Goal: Information Seeking & Learning: Learn about a topic

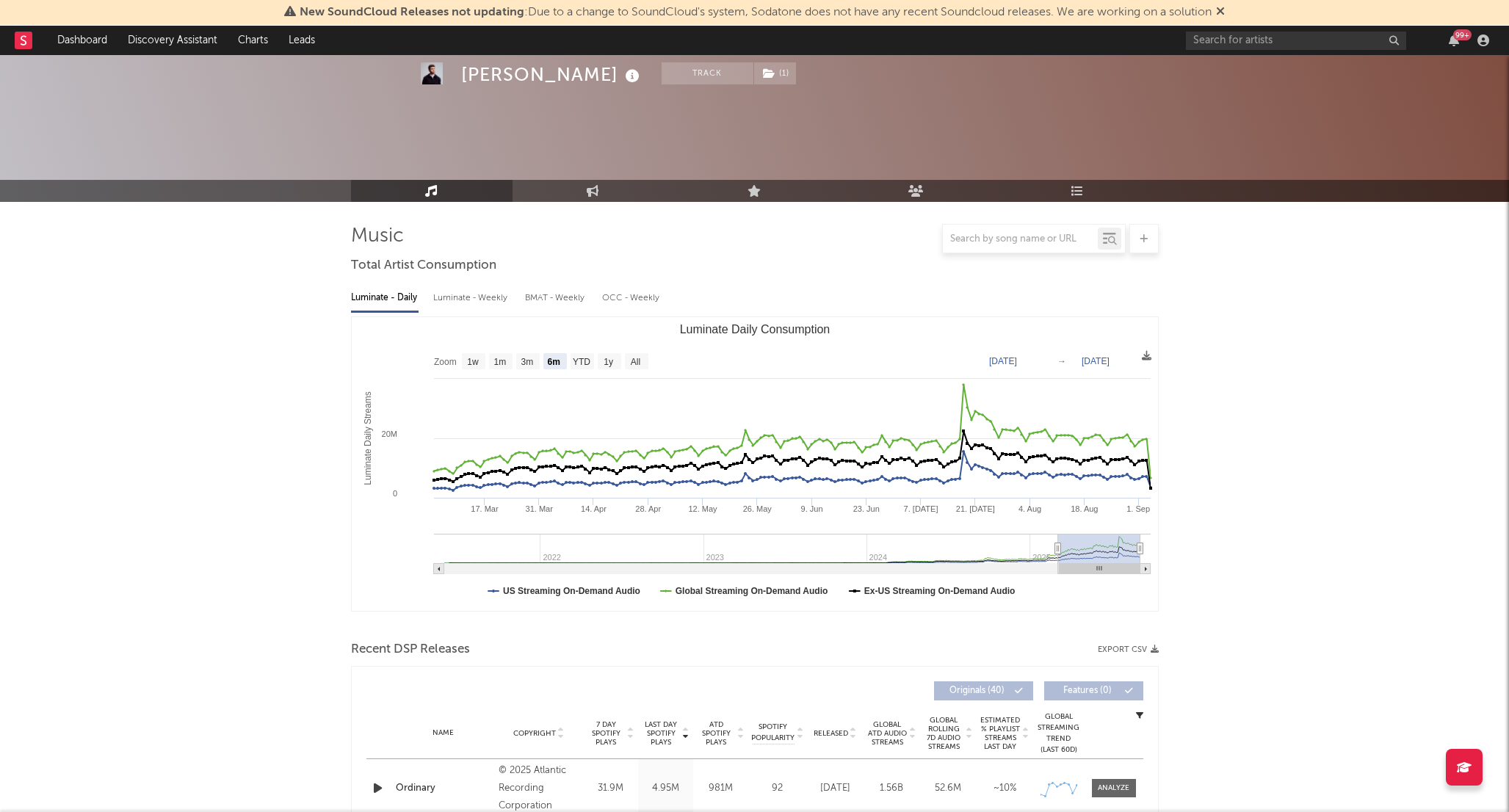
select select "6m"
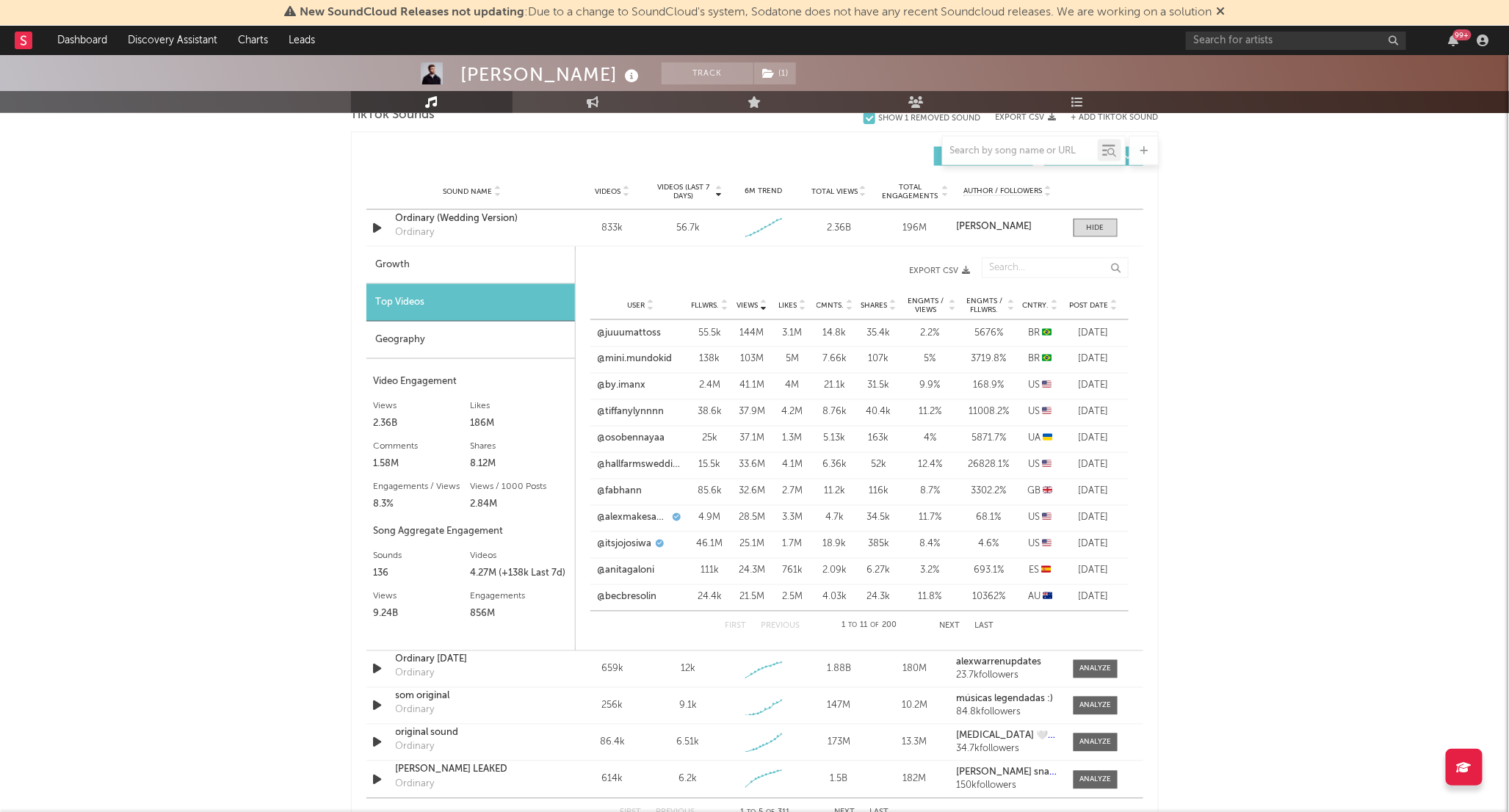
click at [1248, 325] on div "Alex Warren Track ( 1 ) United States | Pop Edit Track ( 1 ) Benchmark Summary …" at bounding box center [754, 353] width 1509 height 2622
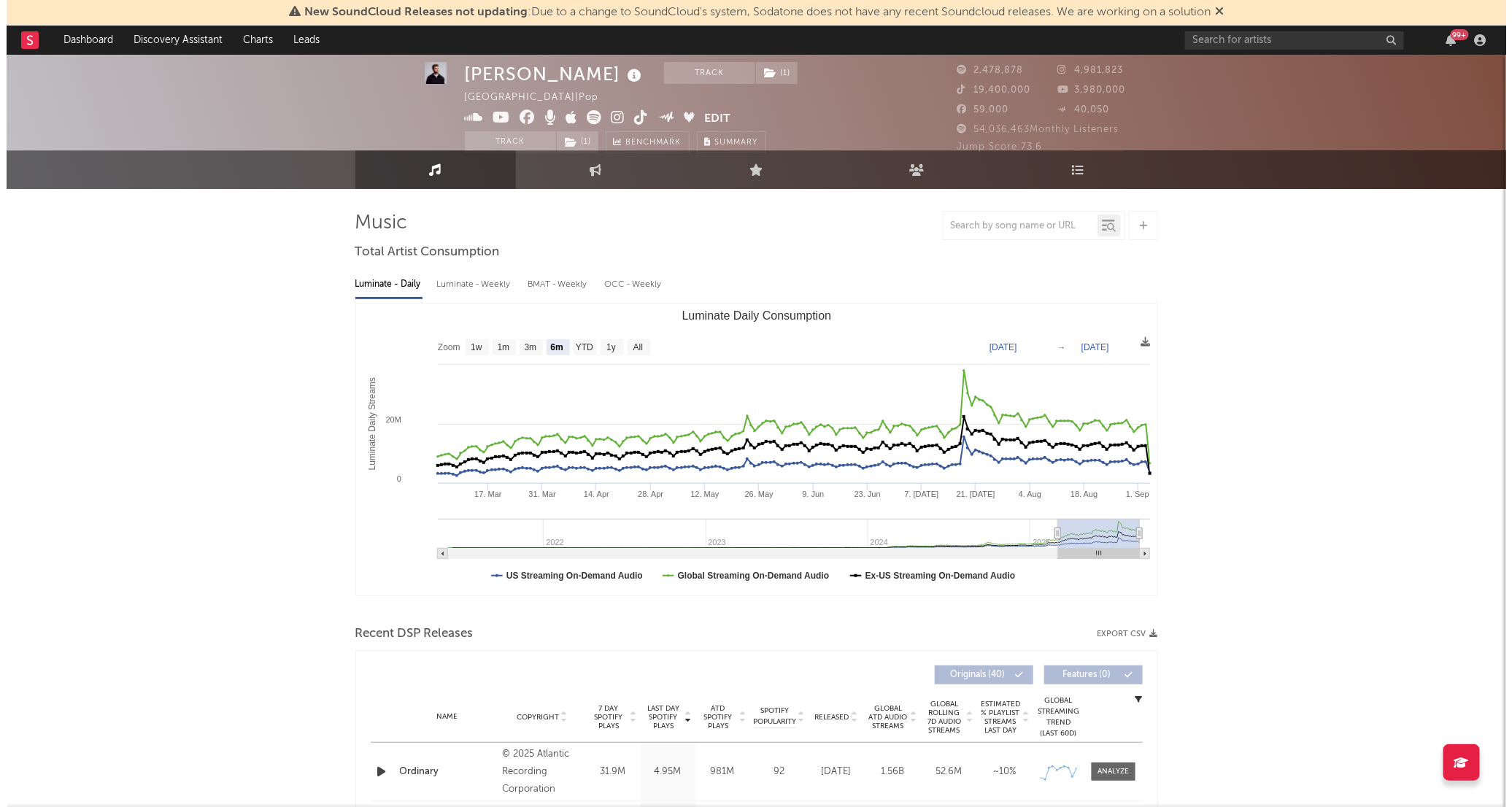
scroll to position [0, 0]
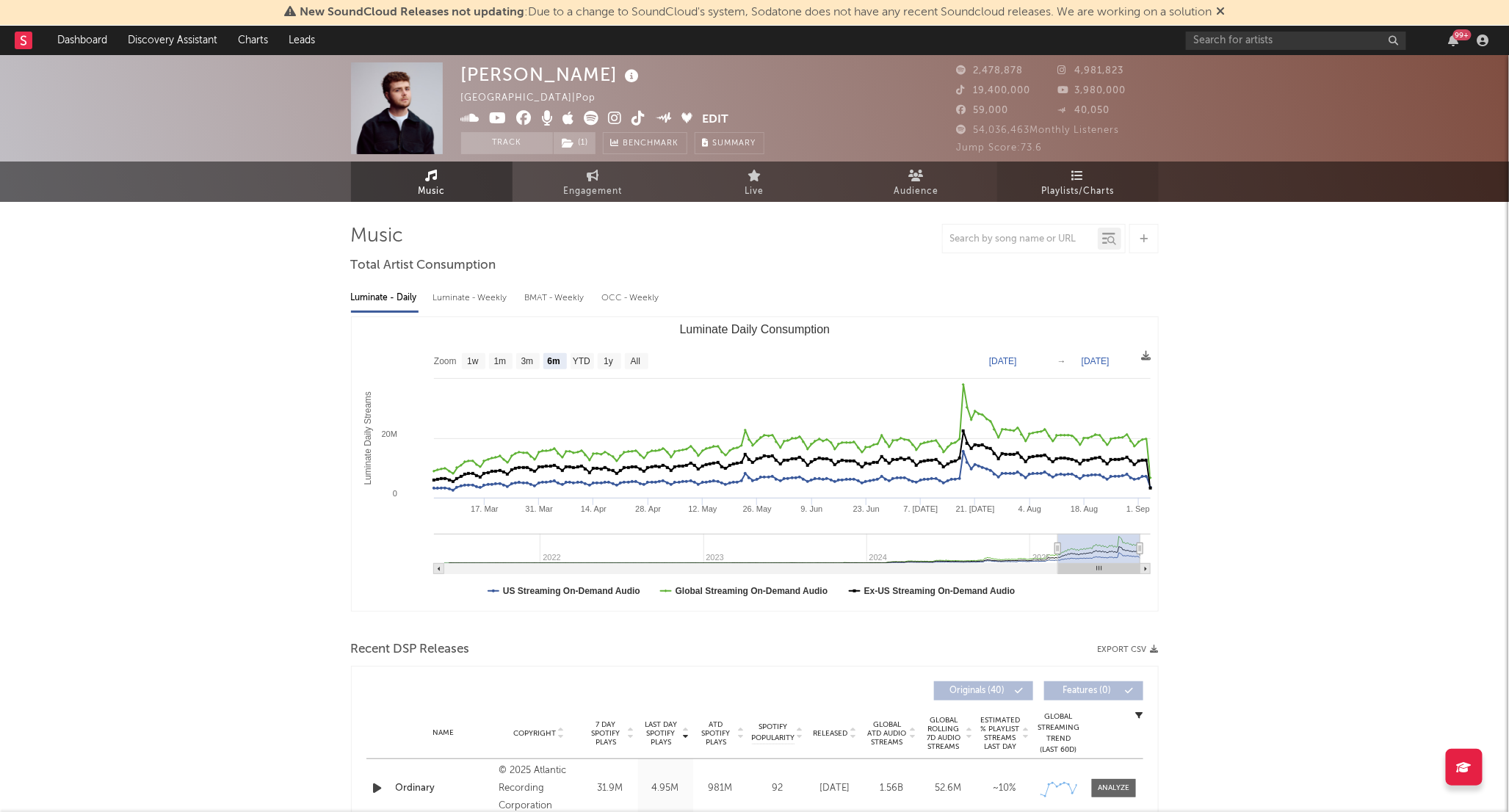
click at [1053, 177] on link "Playlists/Charts" at bounding box center [1078, 182] width 162 height 40
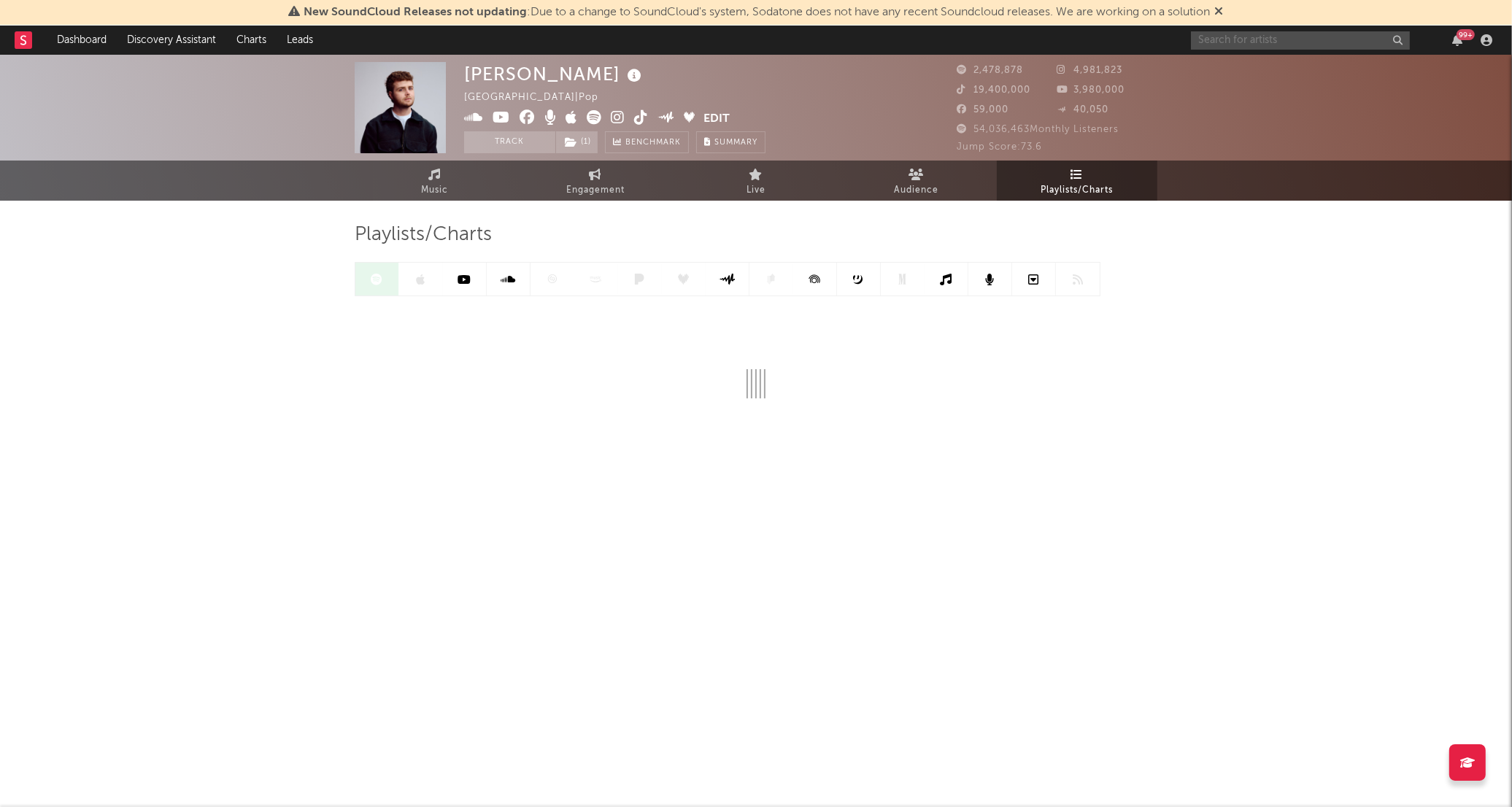
click at [1275, 44] on input "text" at bounding box center [1300, 40] width 219 height 18
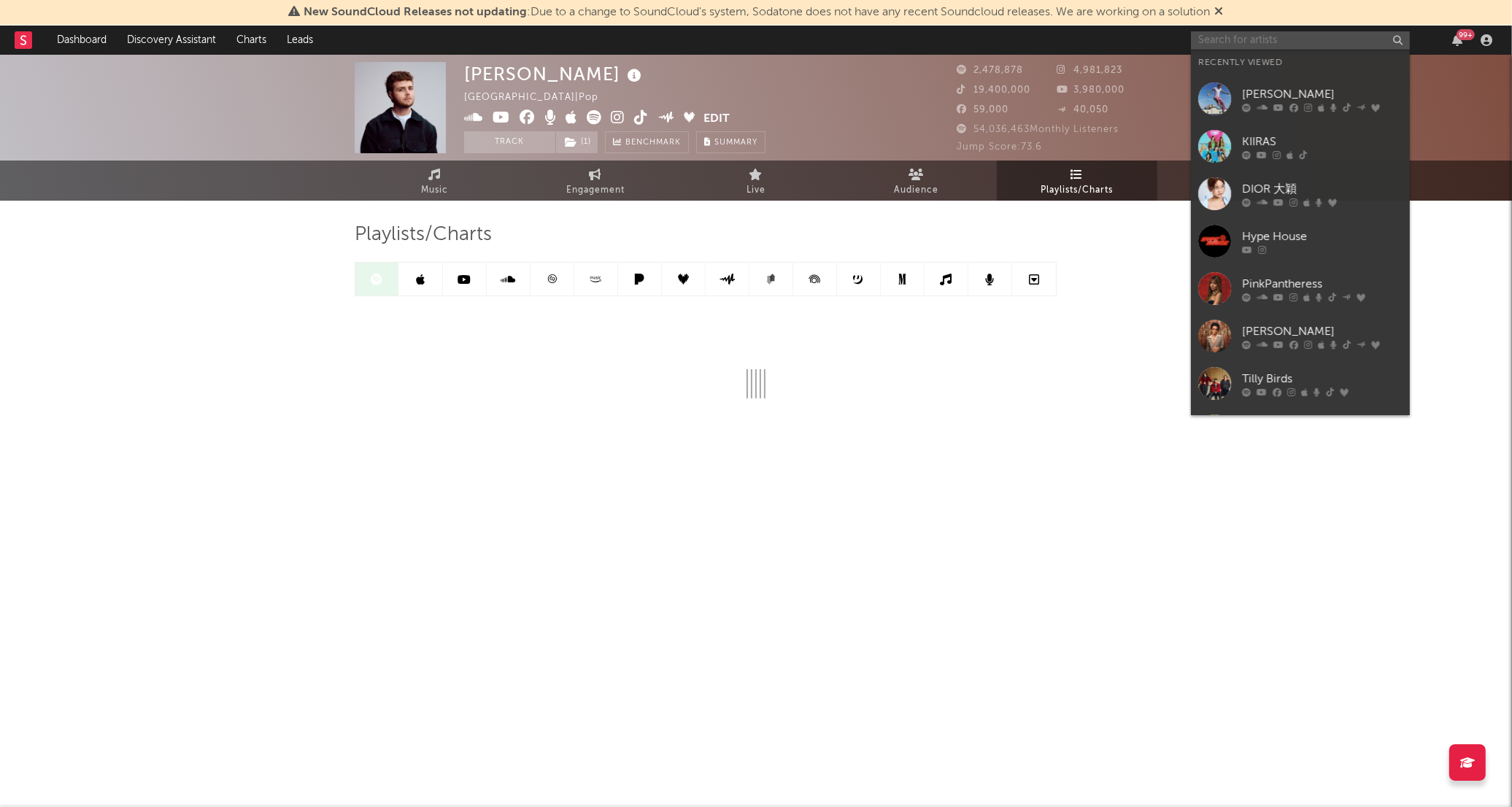
click at [1275, 44] on input "text" at bounding box center [1300, 40] width 219 height 18
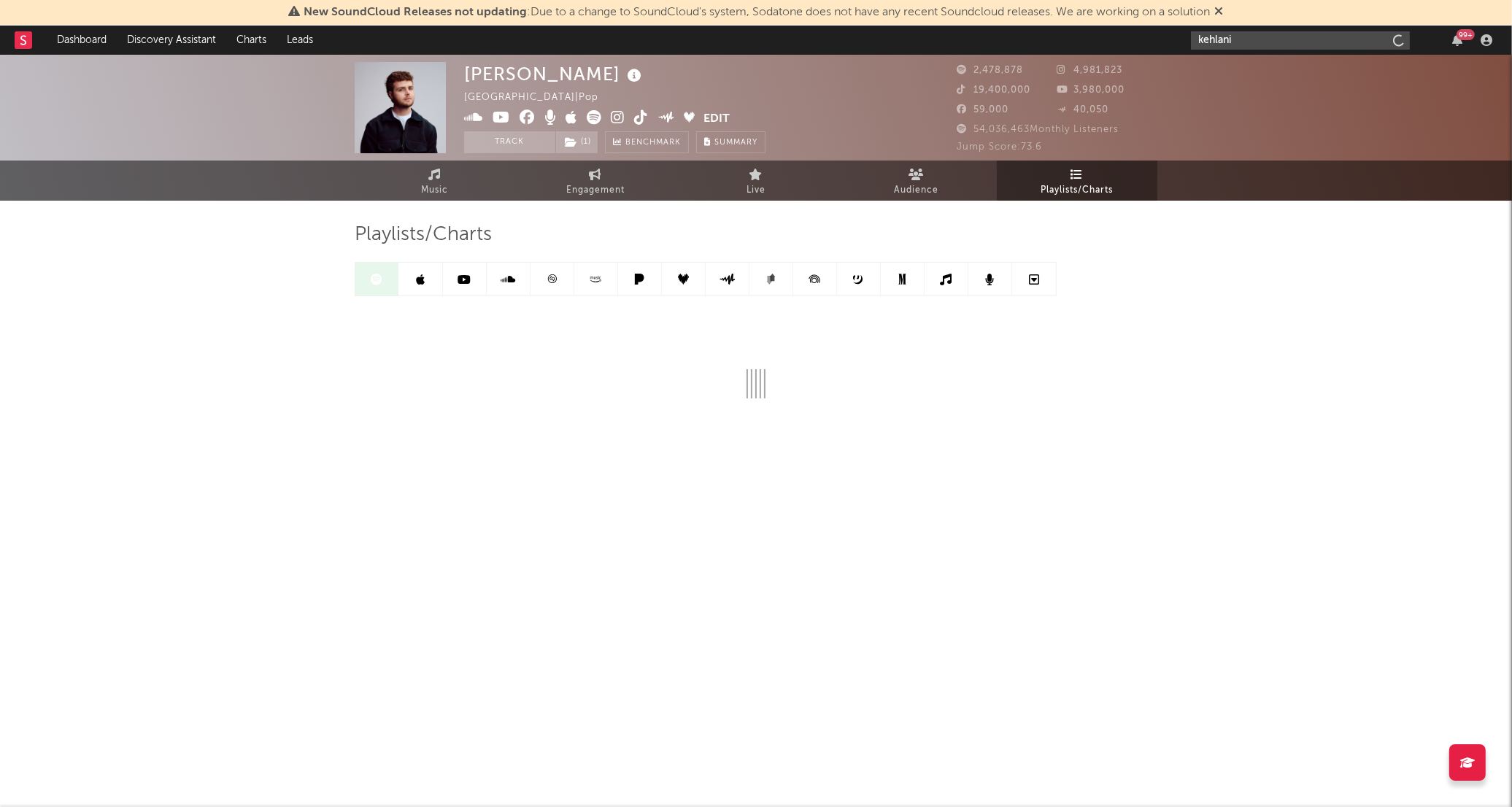
type input "kehlani"
click at [1265, 48] on input "text" at bounding box center [1300, 40] width 219 height 18
type input "kehlani"
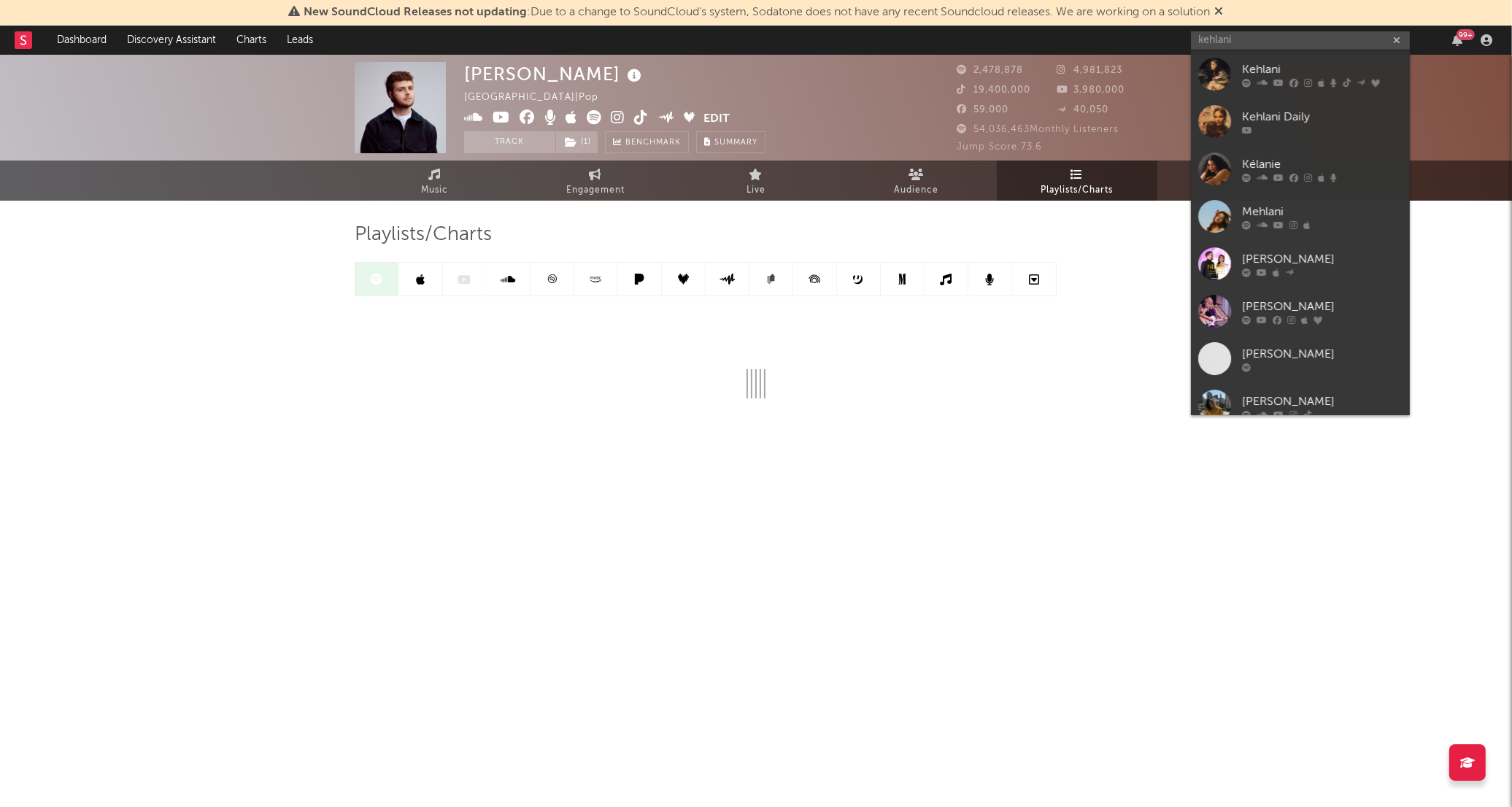
click at [1285, 75] on div "Kehlani" at bounding box center [1322, 69] width 161 height 17
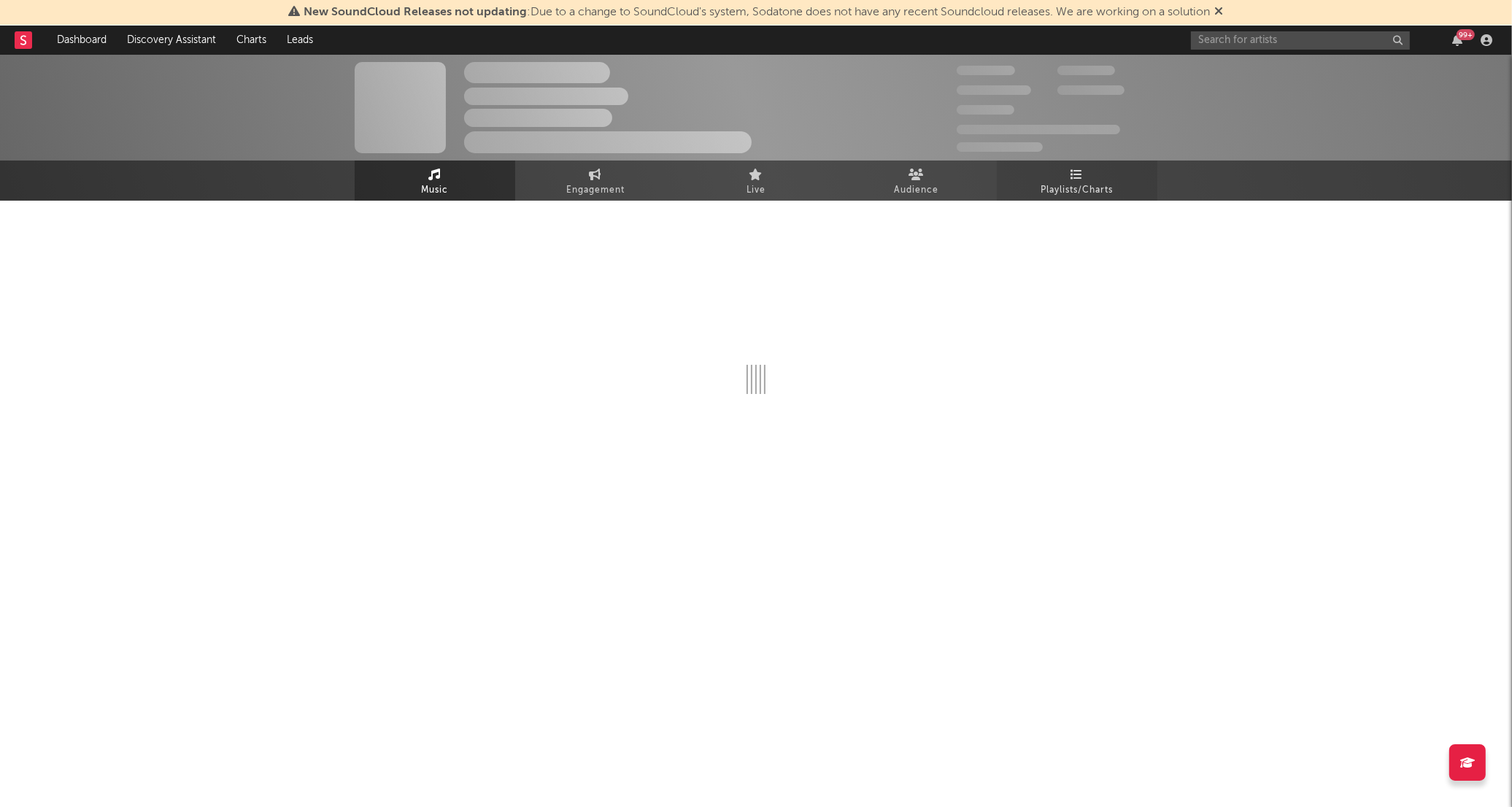
click at [1080, 179] on icon at bounding box center [1077, 174] width 12 height 11
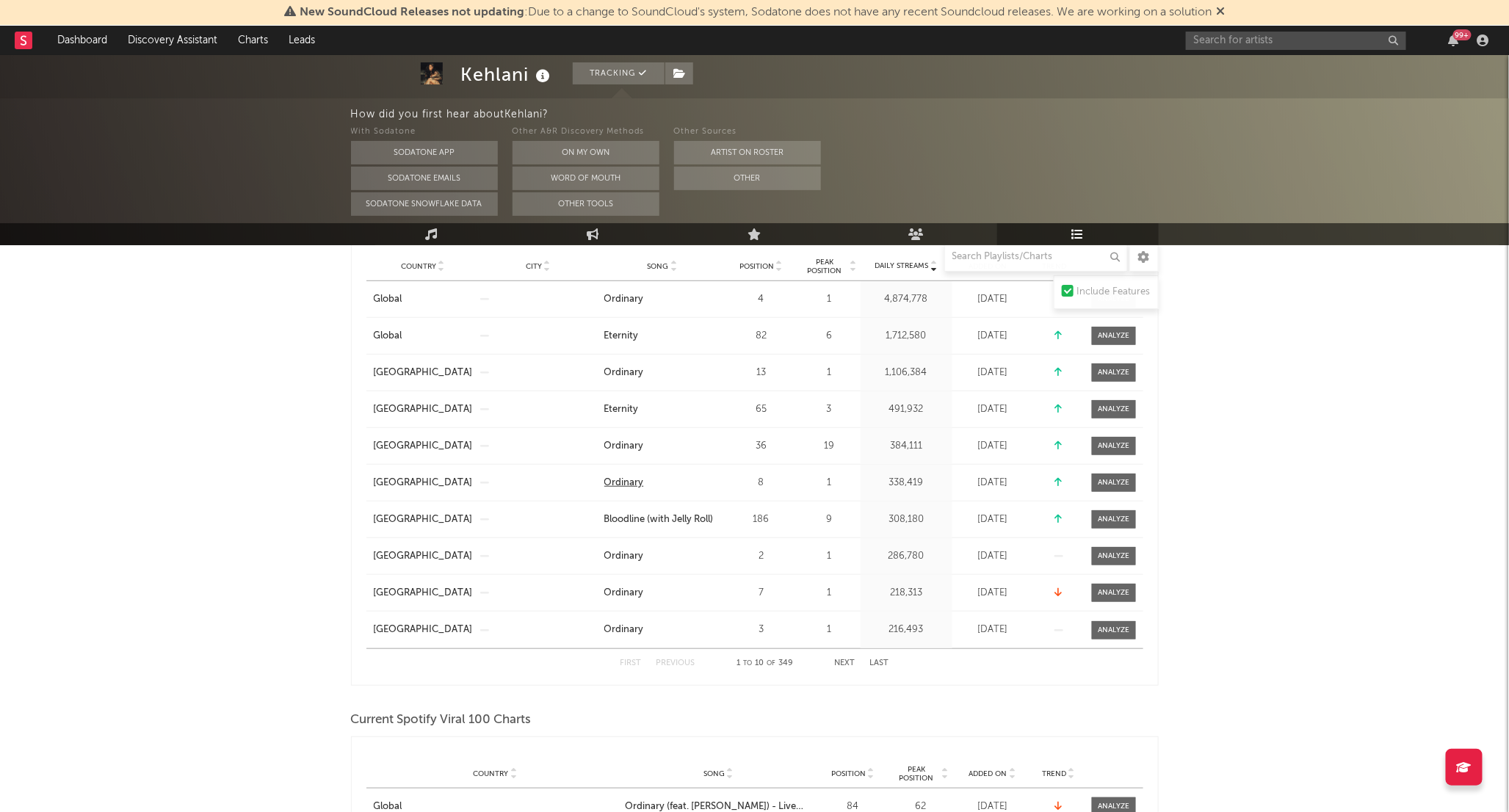
scroll to position [326, 0]
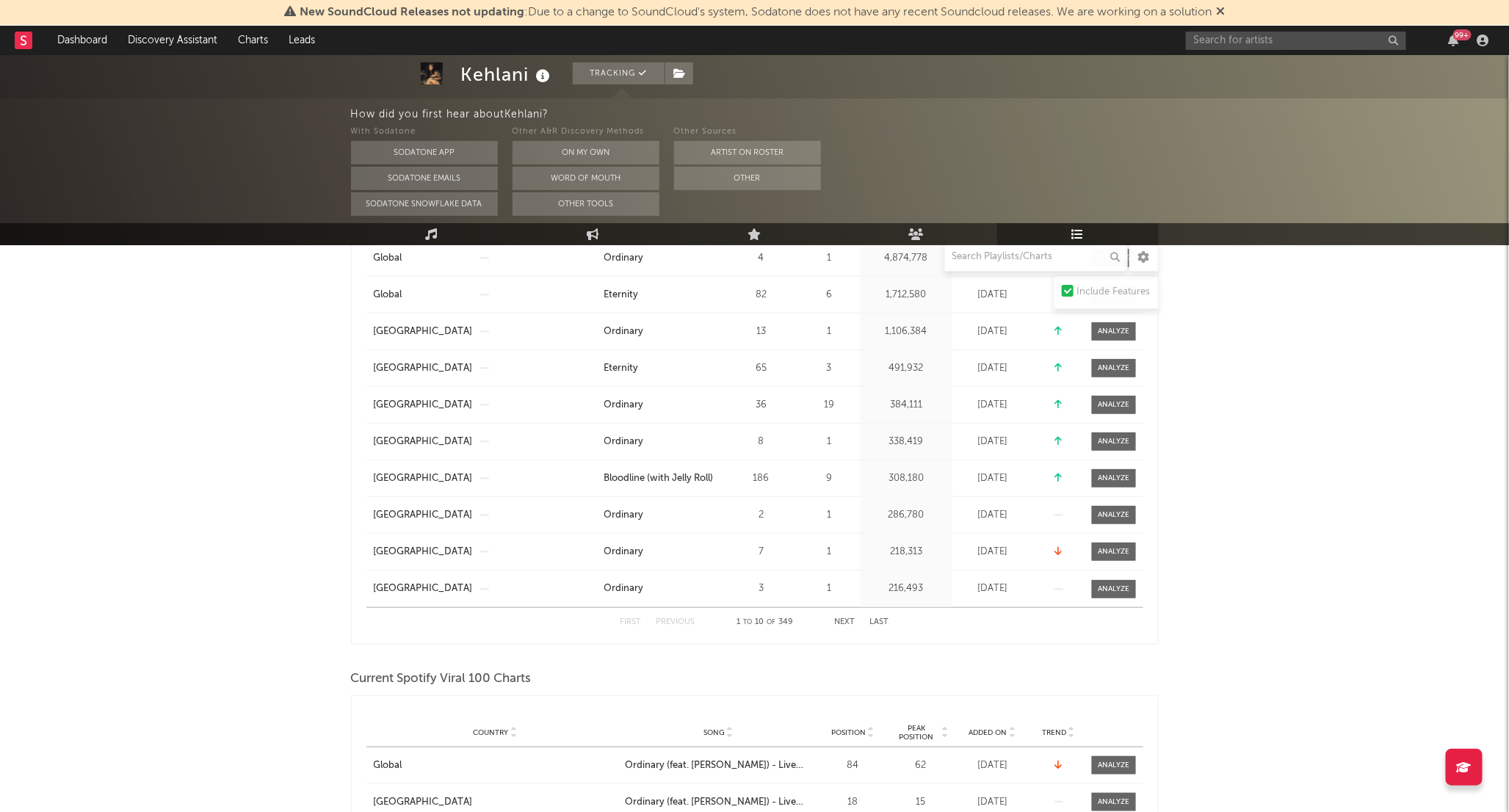
click at [852, 624] on button "Next" at bounding box center [845, 622] width 21 height 8
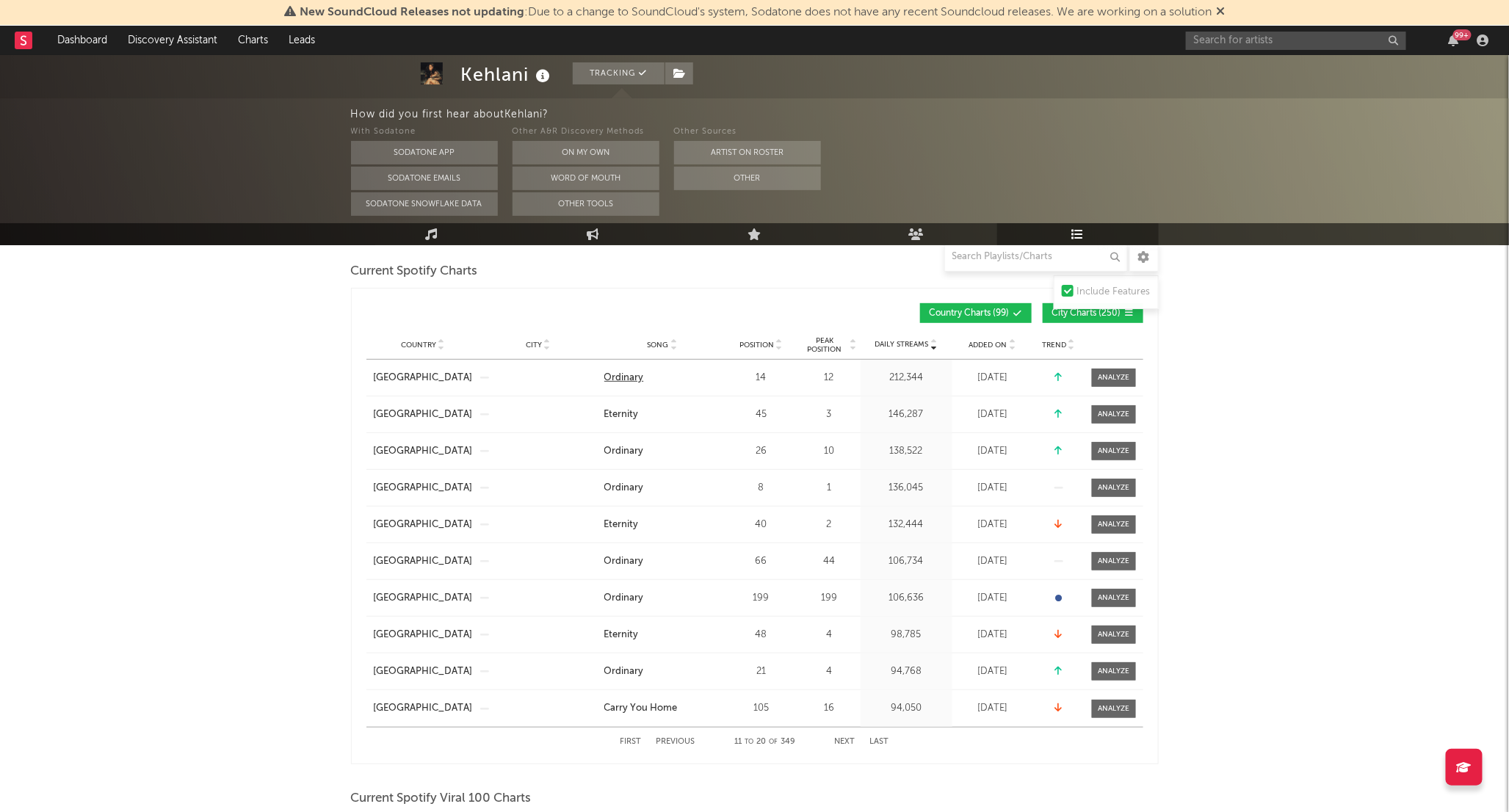
scroll to position [163, 0]
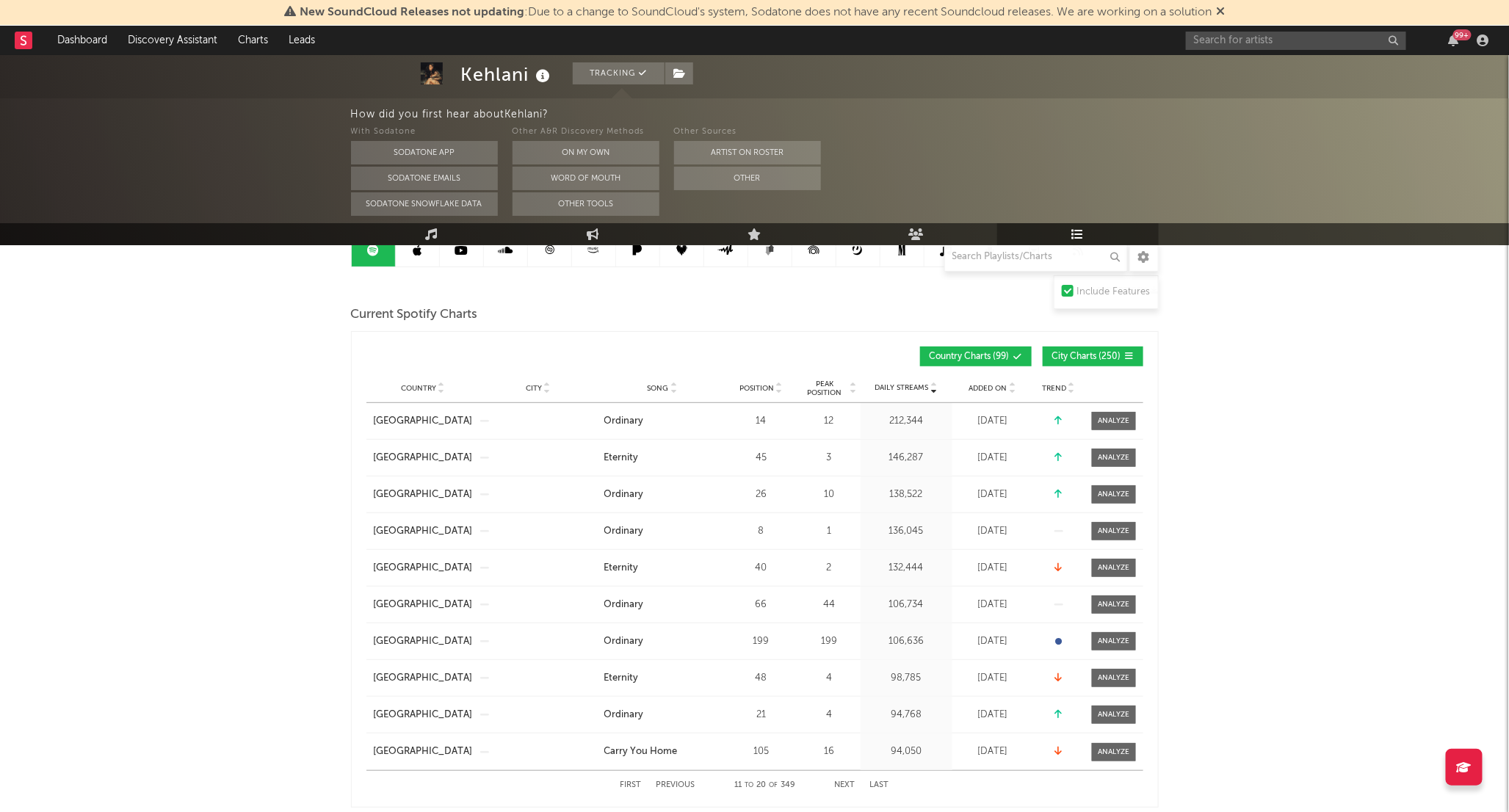
click at [677, 396] on div "Country City Song Position Peak Position Estimated Daily Streams Playlist Follo…" at bounding box center [754, 389] width 776 height 30
click at [675, 392] on icon at bounding box center [674, 391] width 7 height 6
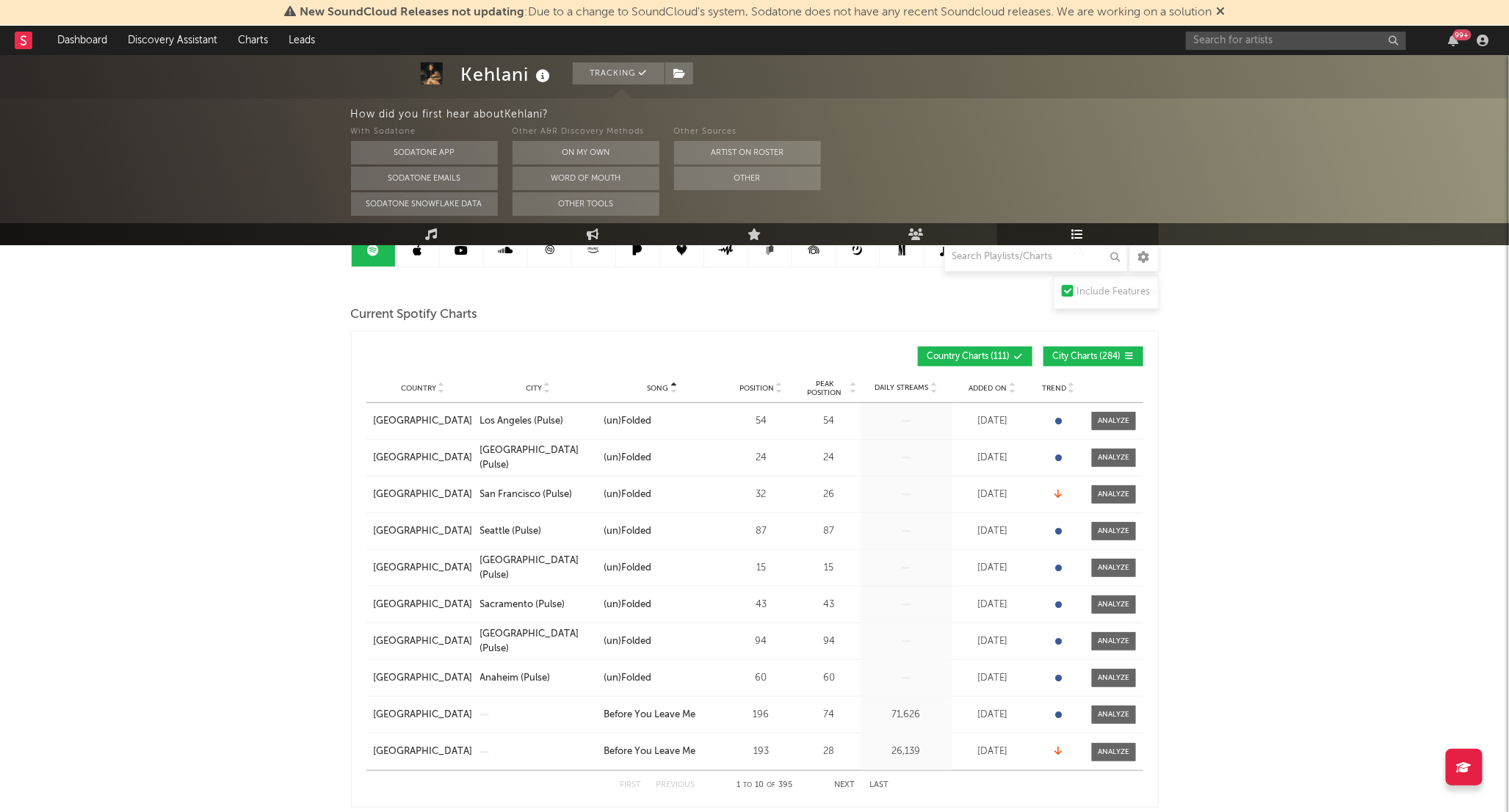
click at [675, 392] on icon at bounding box center [674, 391] width 7 height 6
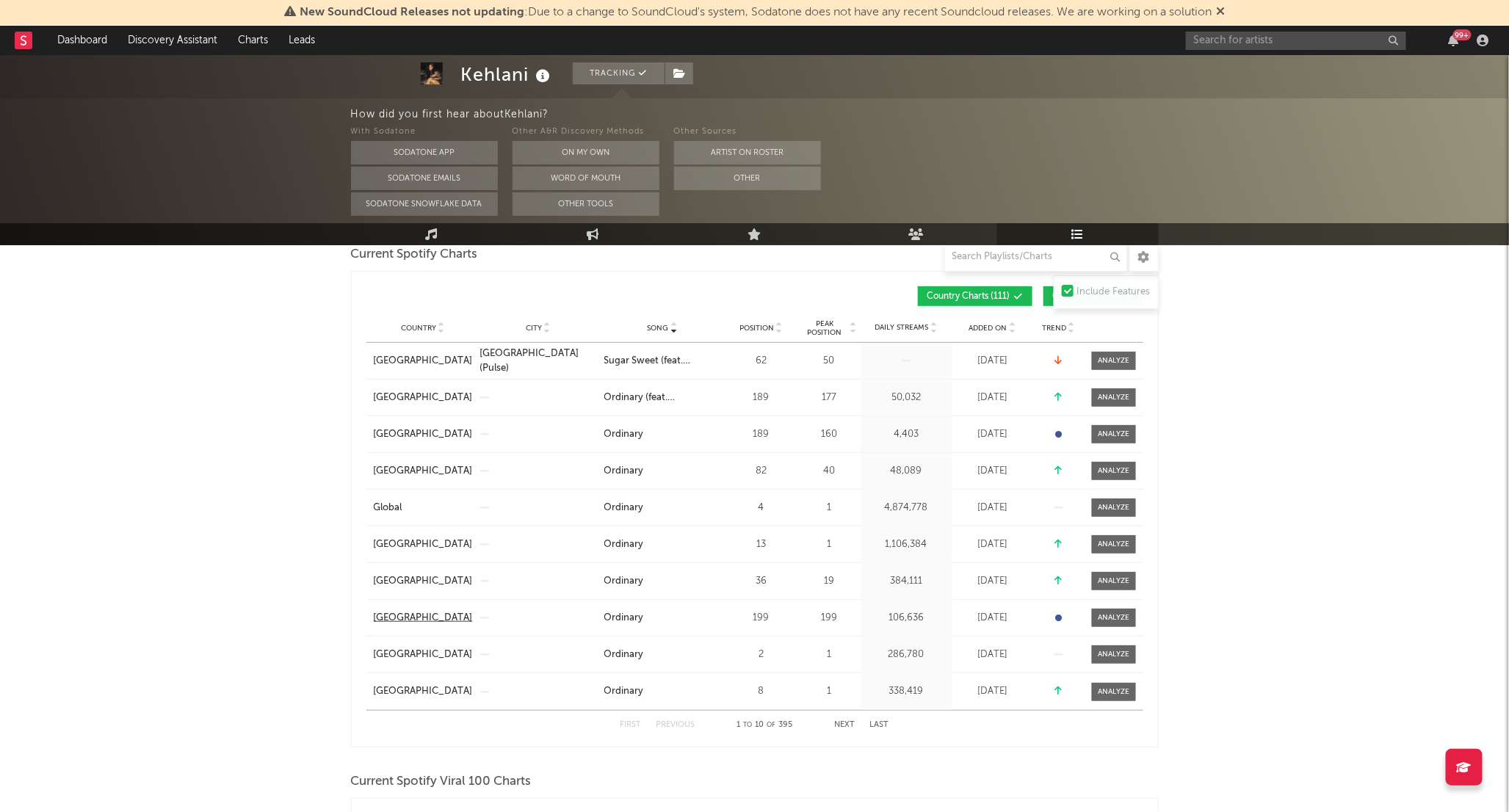
scroll to position [326, 0]
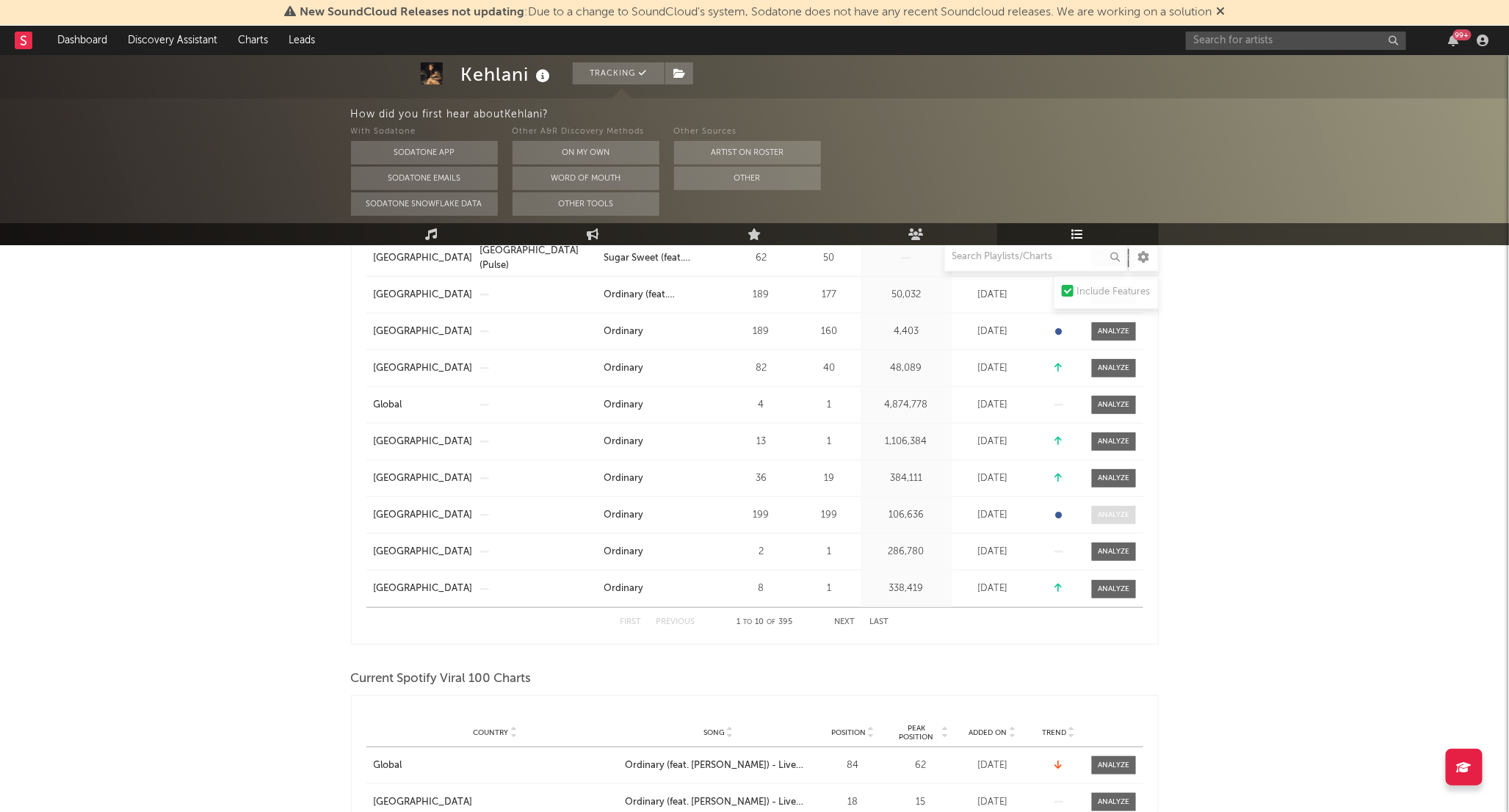
click at [1109, 513] on div at bounding box center [1113, 514] width 31 height 11
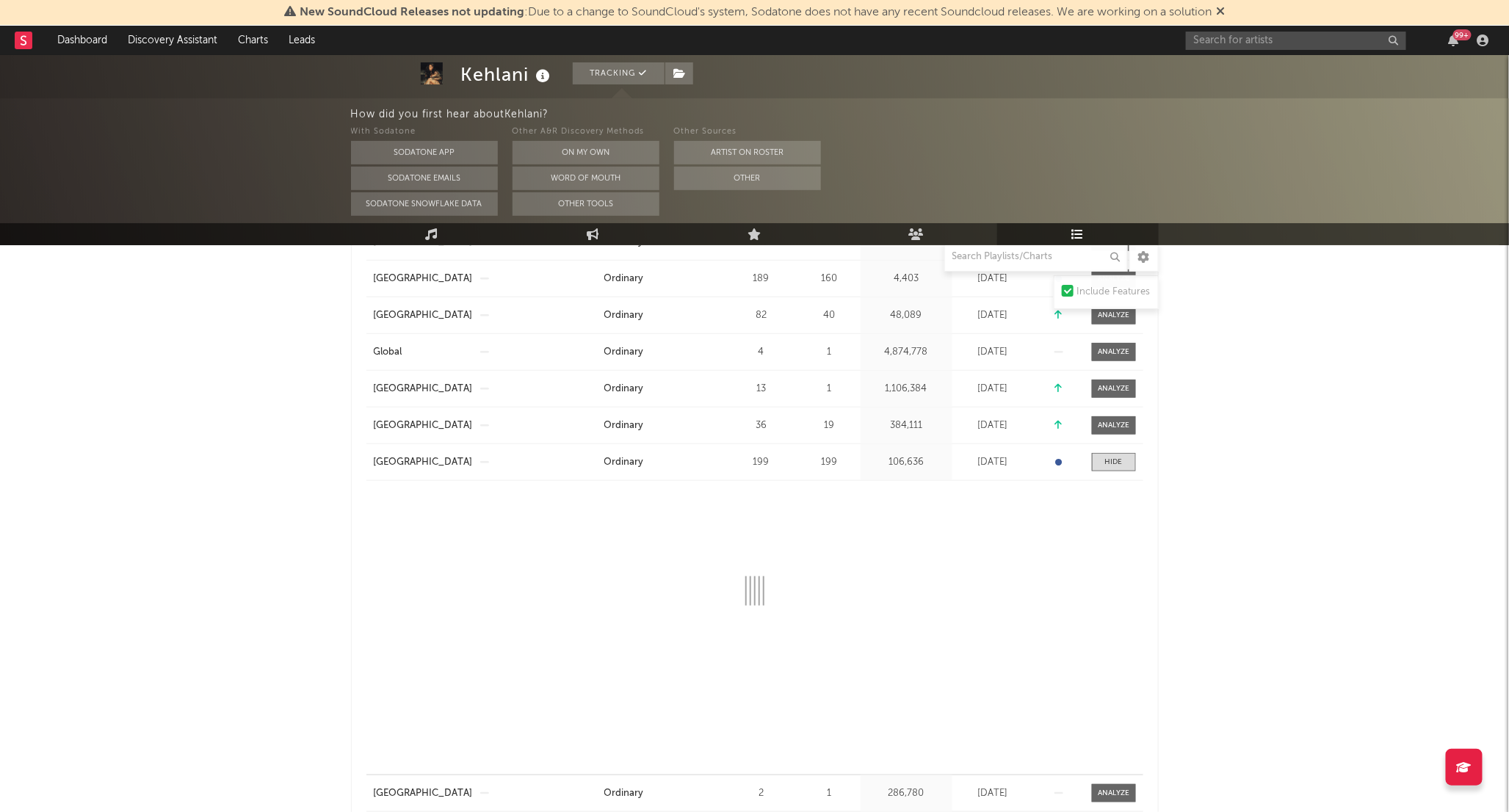
scroll to position [408, 0]
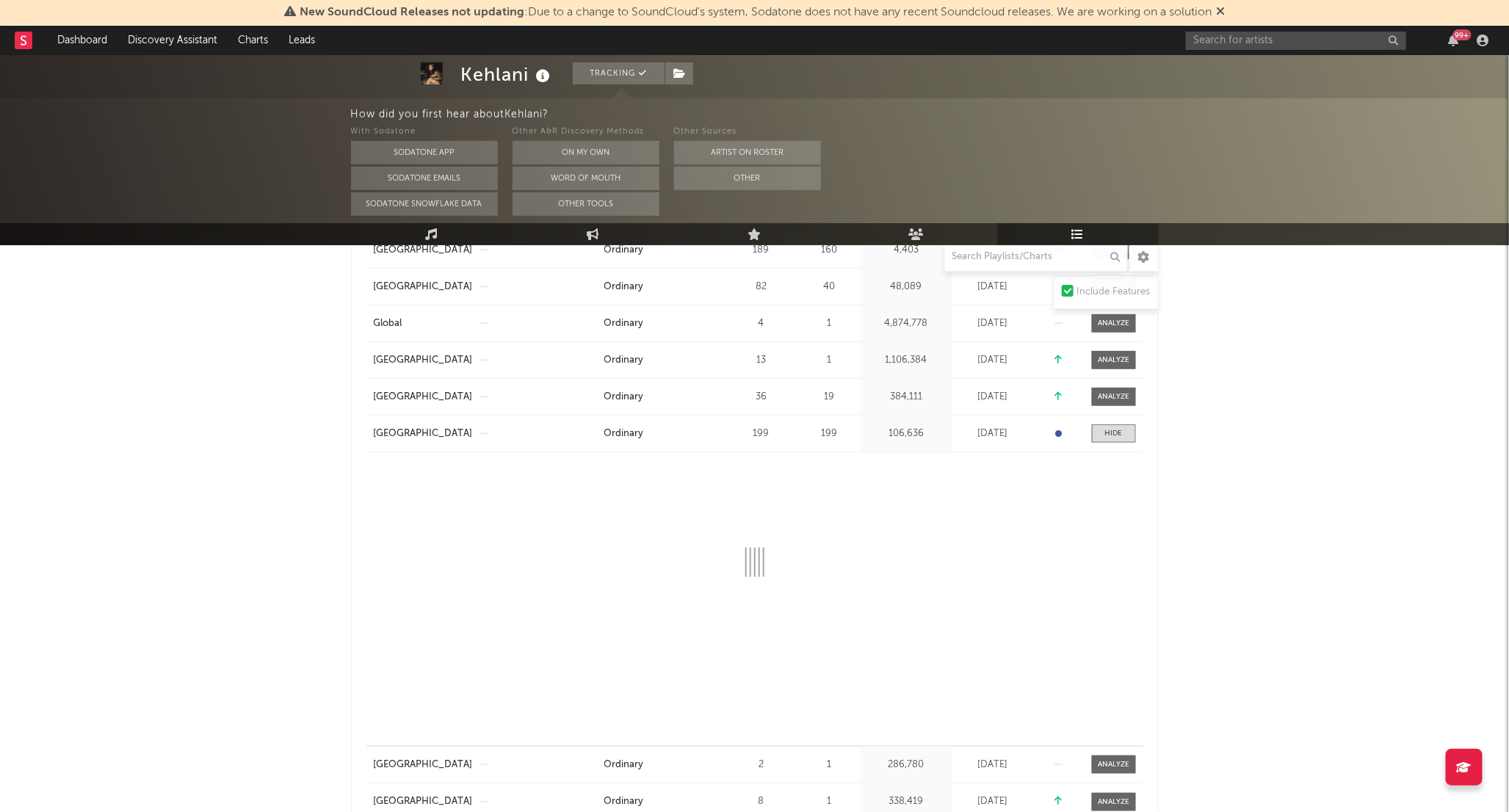
select select "1w"
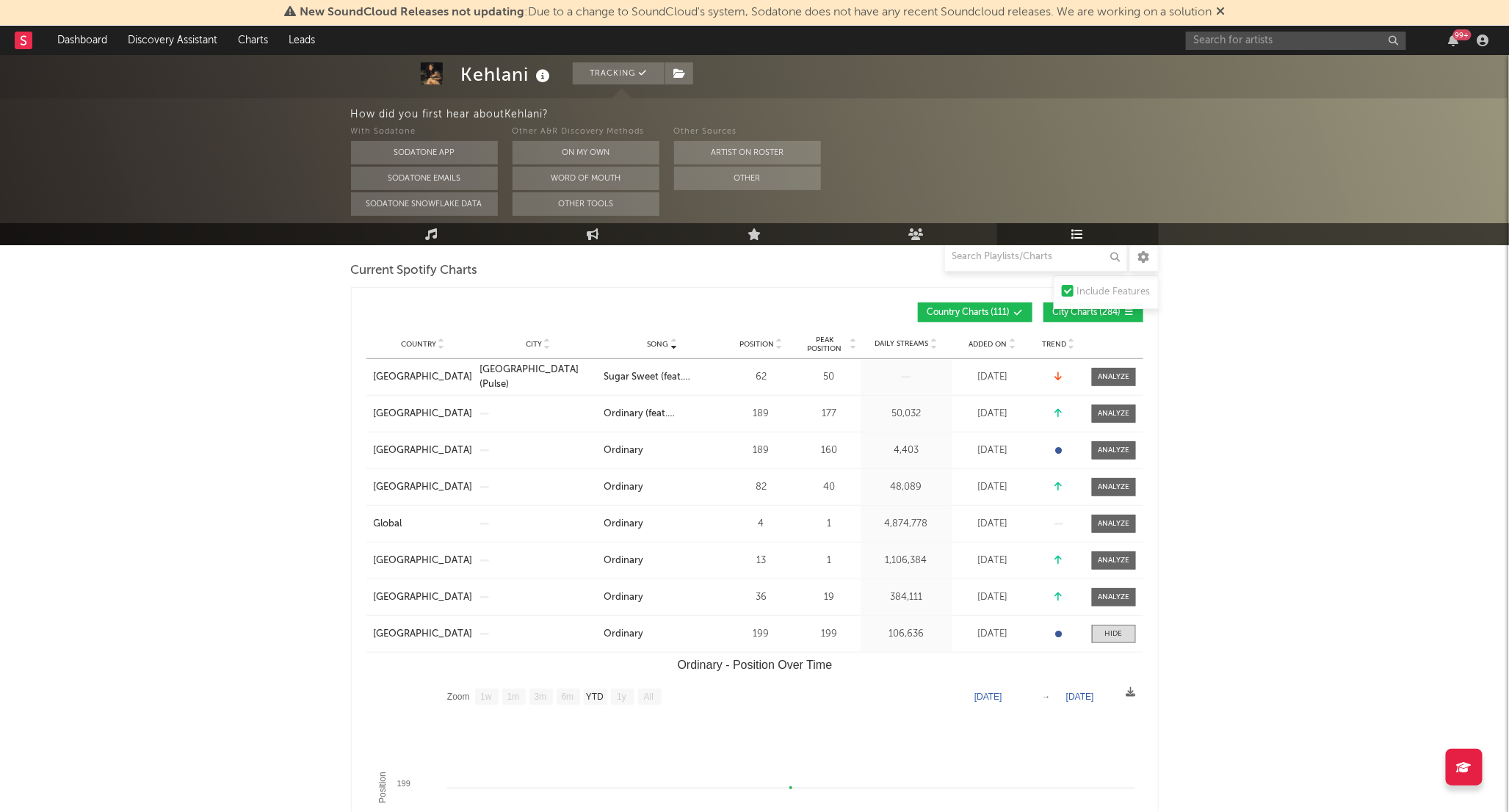
scroll to position [81, 0]
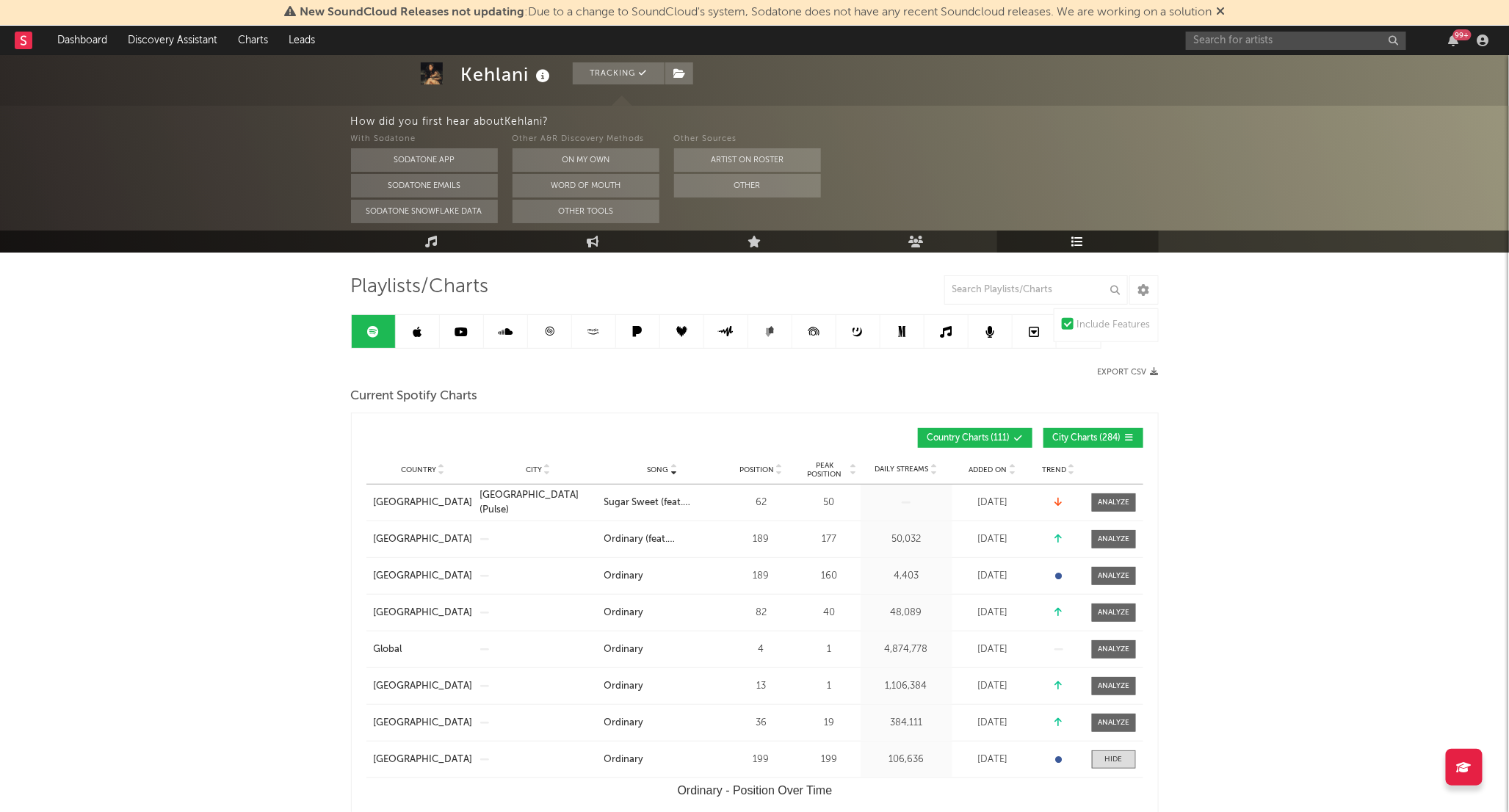
click at [1068, 439] on span "City Charts ( 284 )" at bounding box center [1086, 438] width 68 height 9
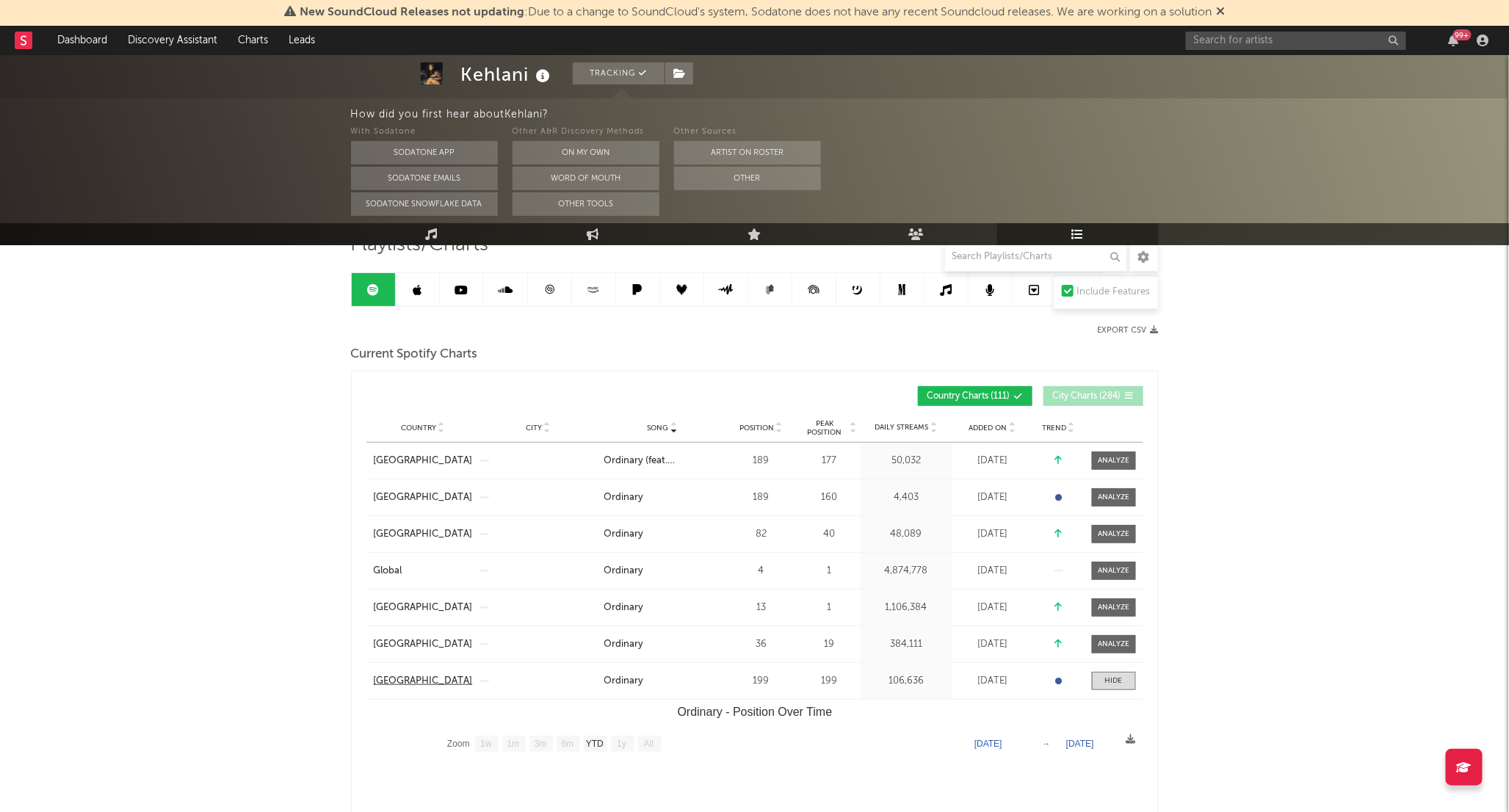
scroll to position [163, 0]
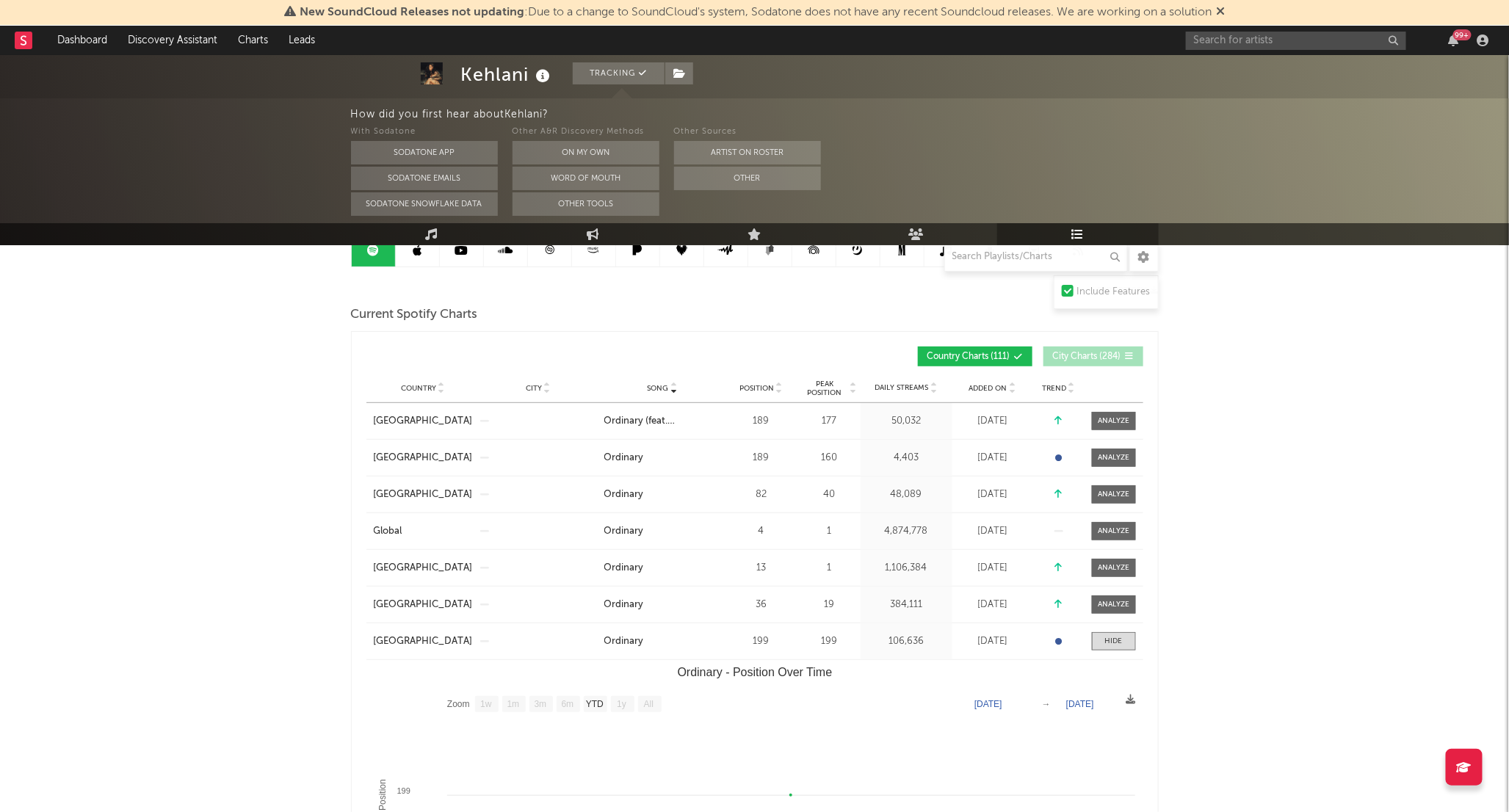
click at [1008, 357] on span "Country Charts ( 111 )" at bounding box center [968, 357] width 83 height 9
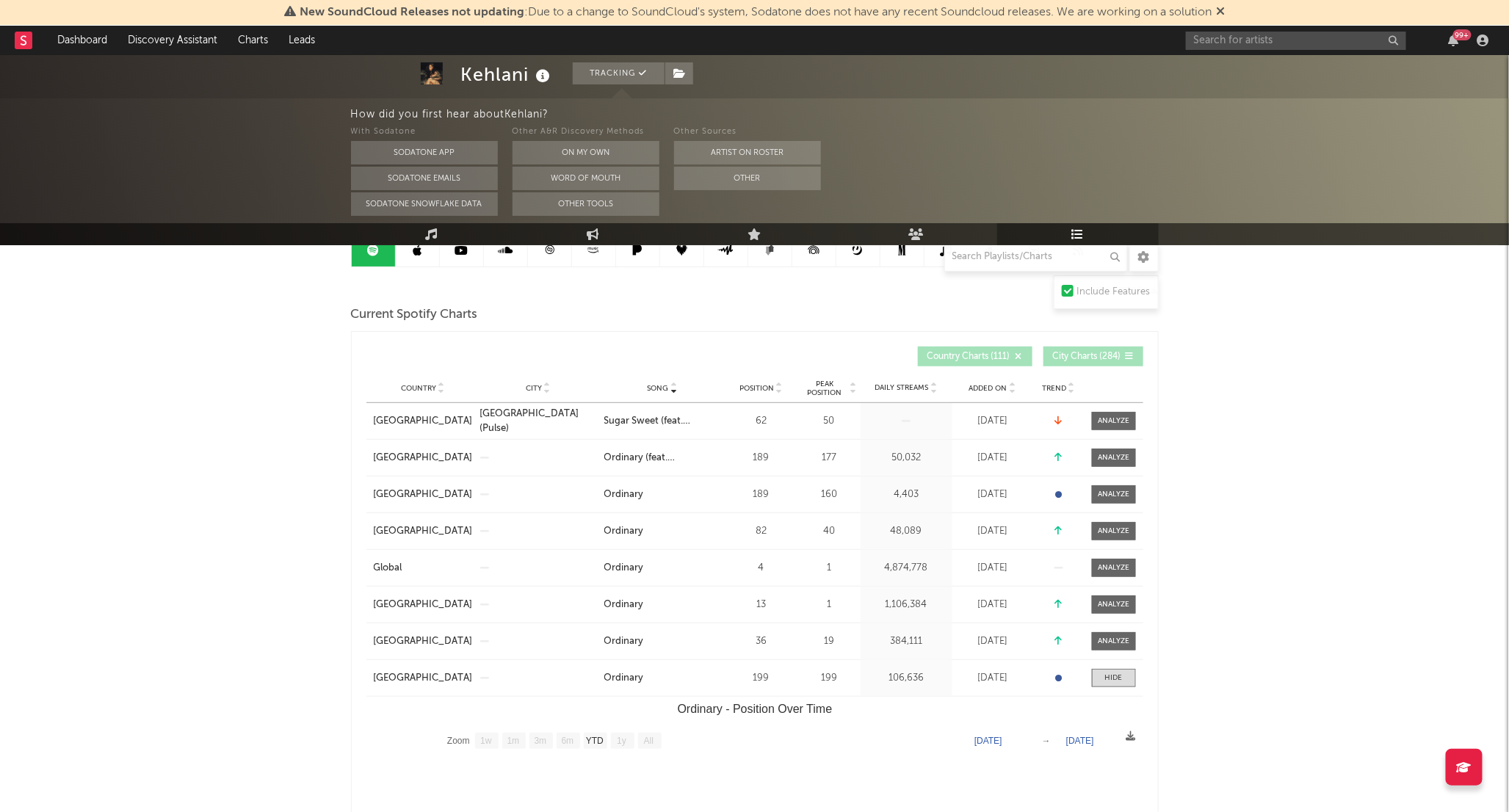
click at [1002, 355] on span "Country Charts ( 111 )" at bounding box center [968, 357] width 83 height 9
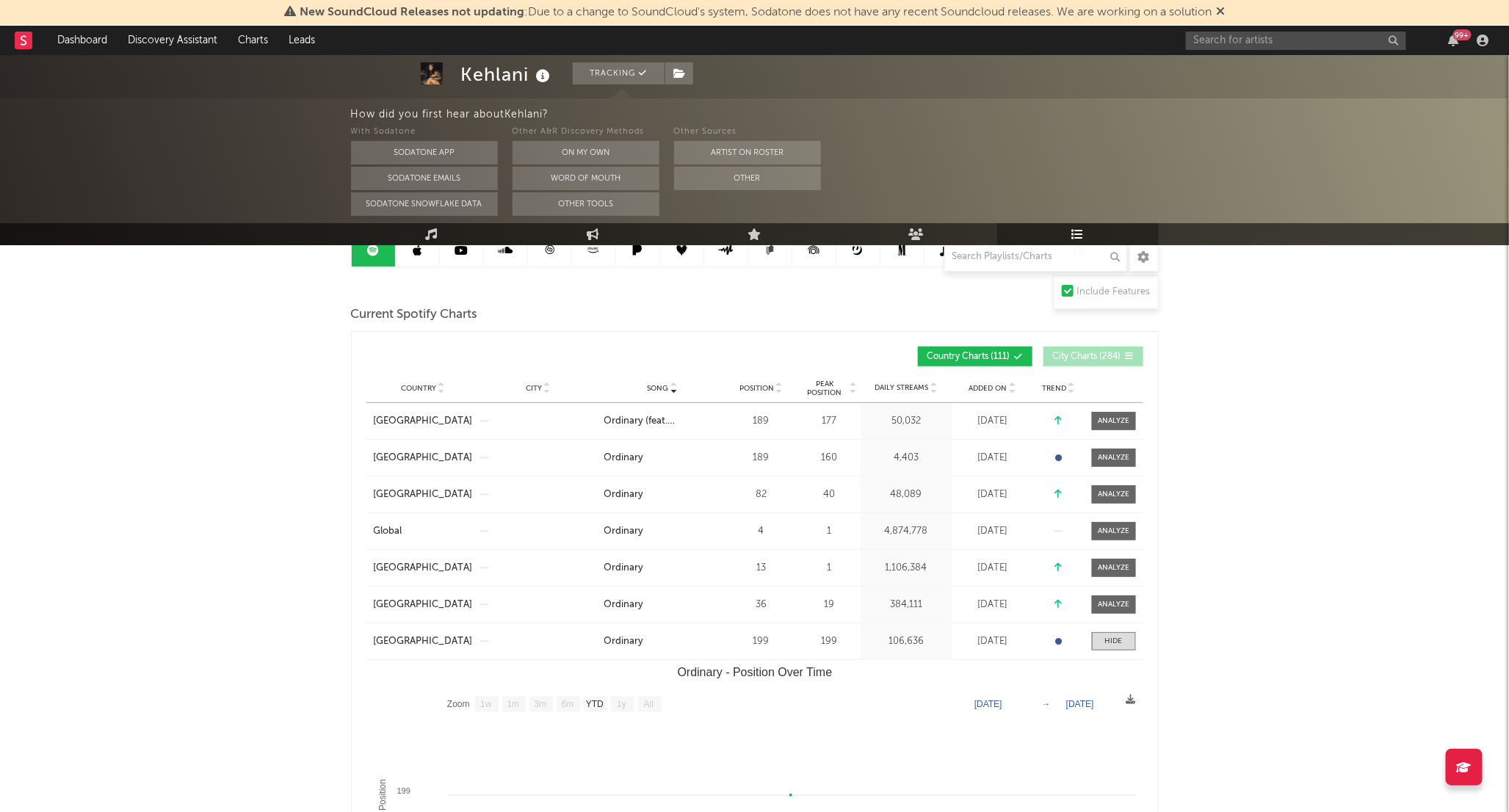
click at [1002, 355] on span "Country Charts ( 111 )" at bounding box center [968, 357] width 83 height 9
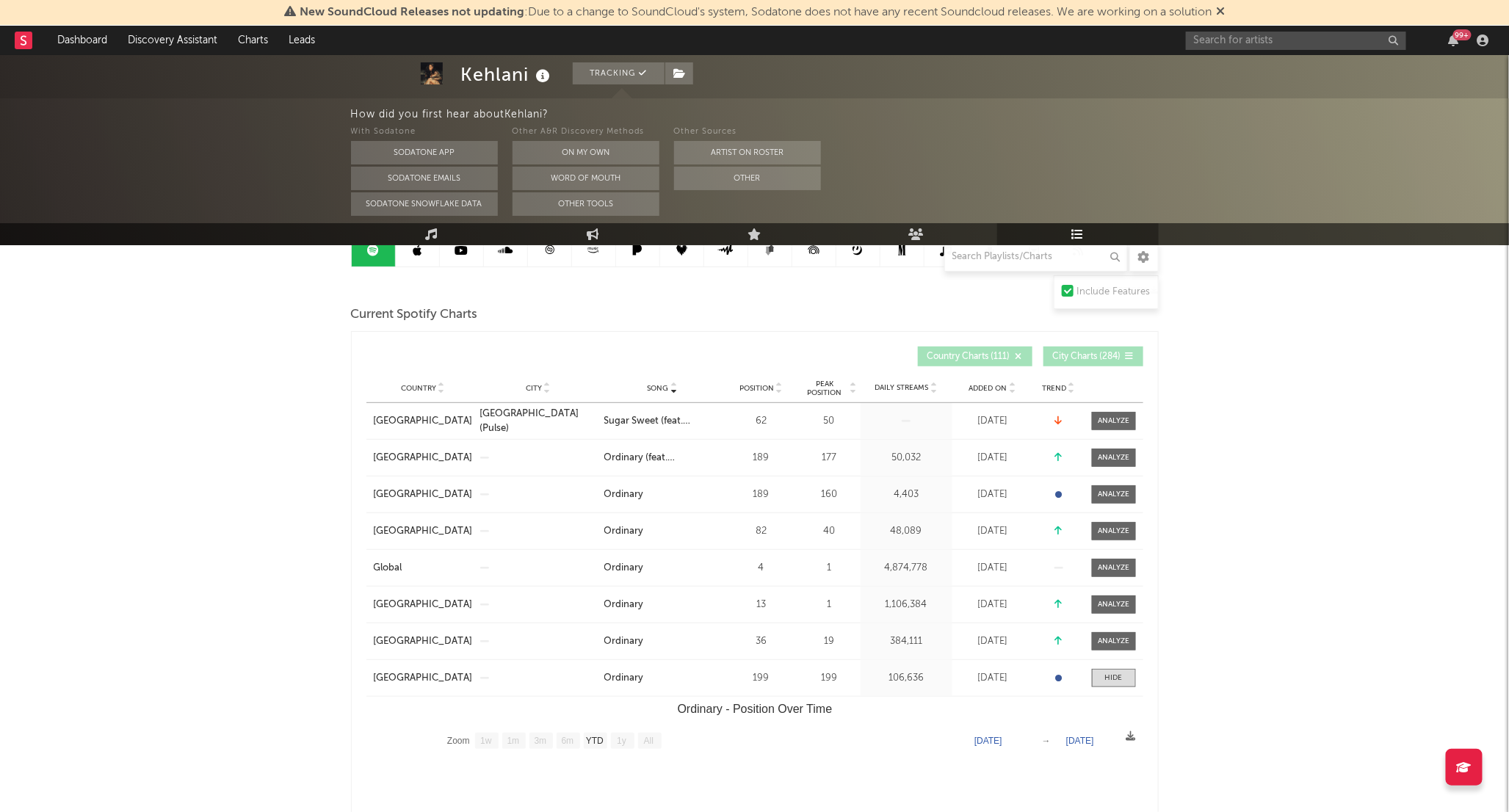
click at [1002, 355] on span "Country Charts ( 111 )" at bounding box center [968, 357] width 83 height 9
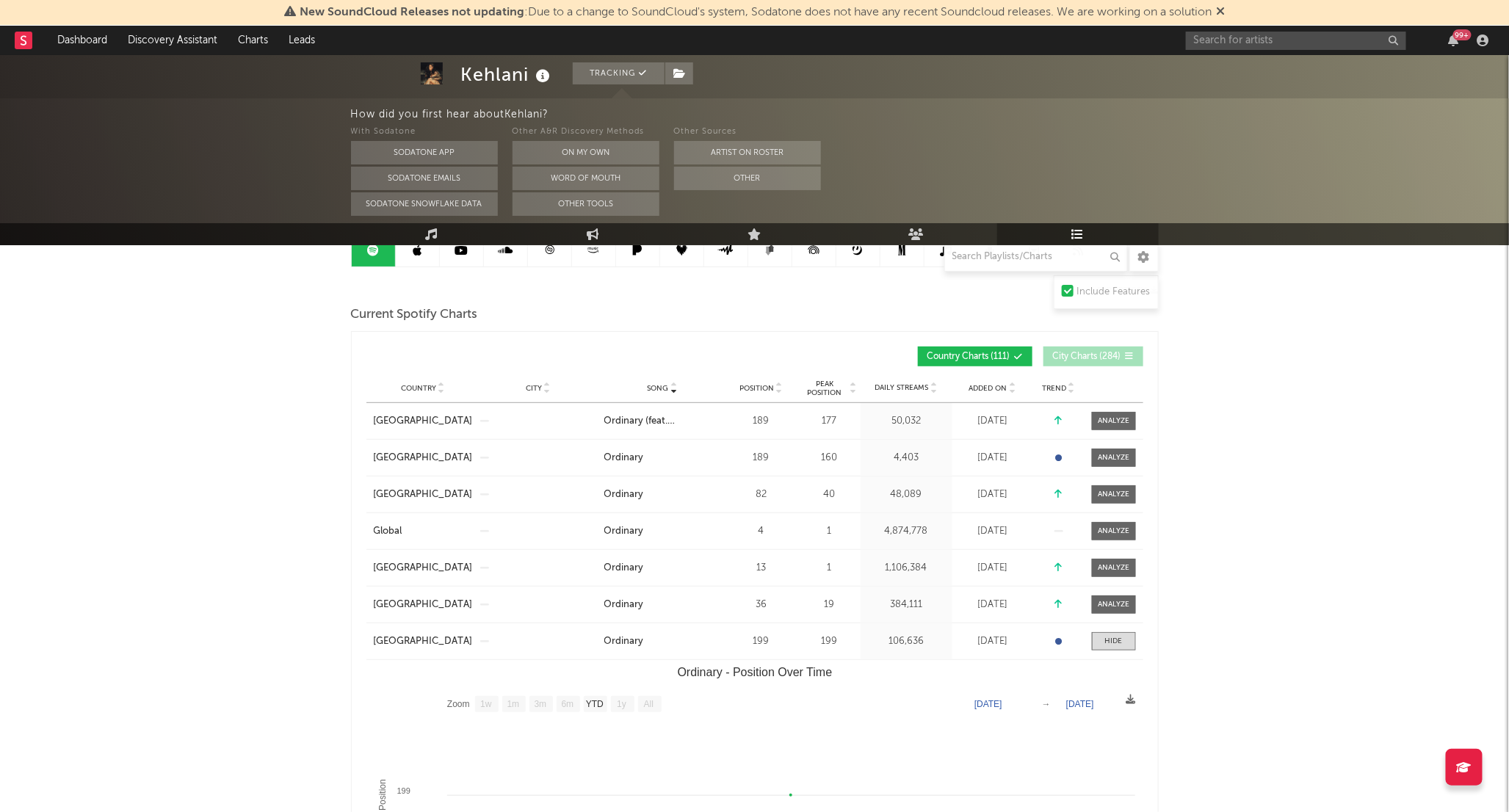
click at [1002, 355] on span "Country Charts ( 111 )" at bounding box center [968, 357] width 83 height 9
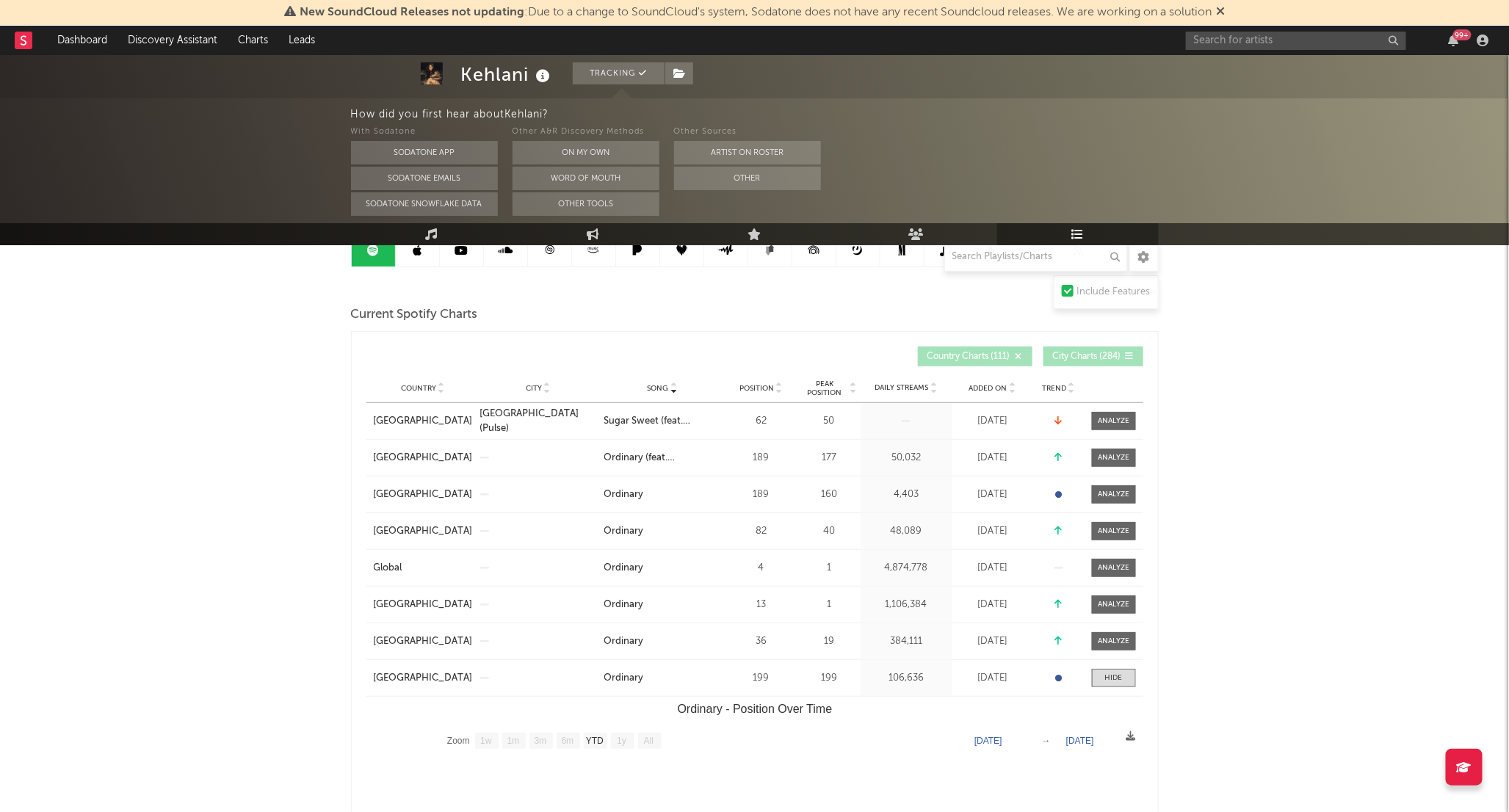
click at [1002, 355] on span "Country Charts ( 111 )" at bounding box center [968, 357] width 83 height 9
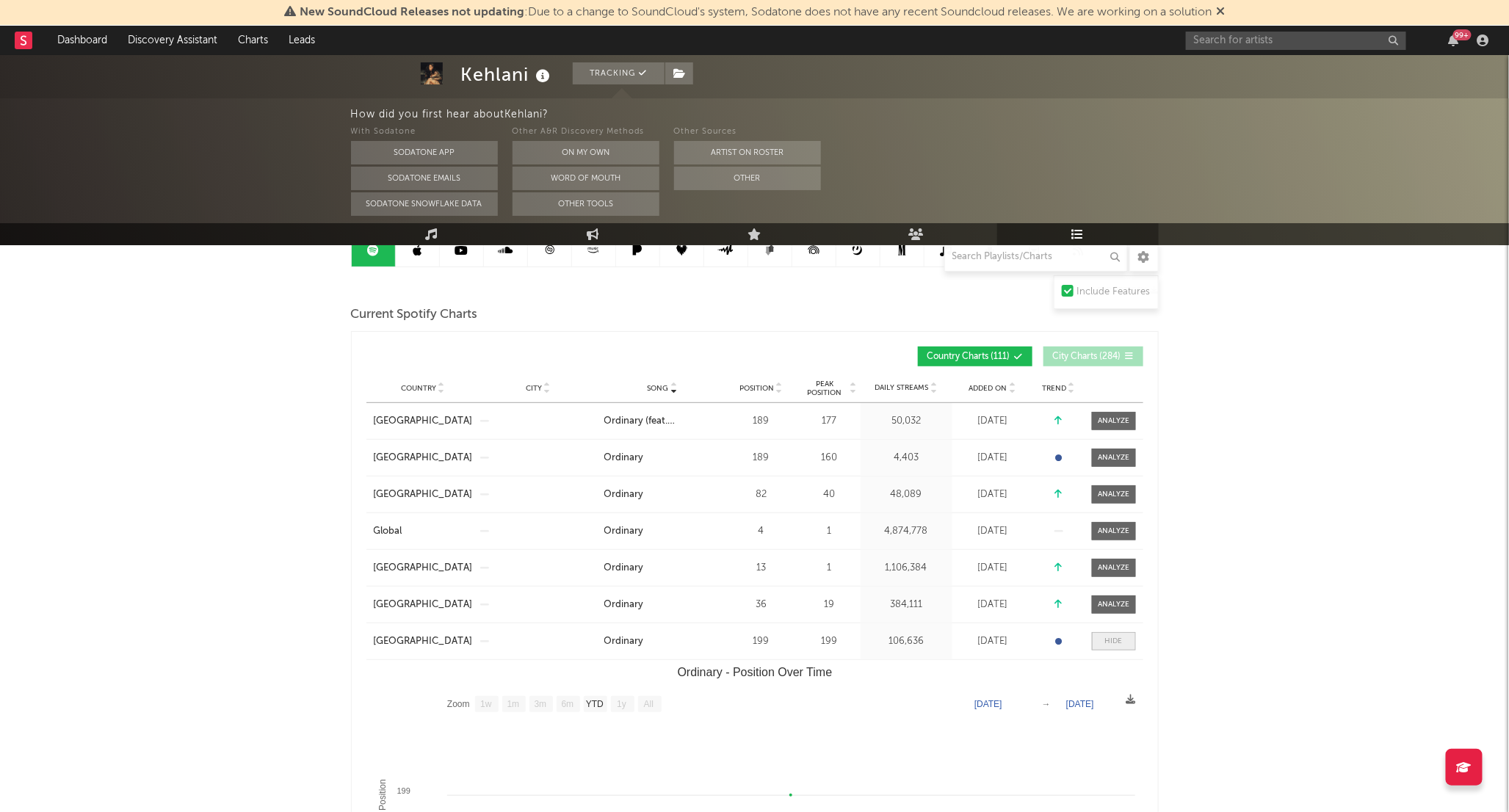
click at [1110, 638] on div at bounding box center [1113, 641] width 17 height 11
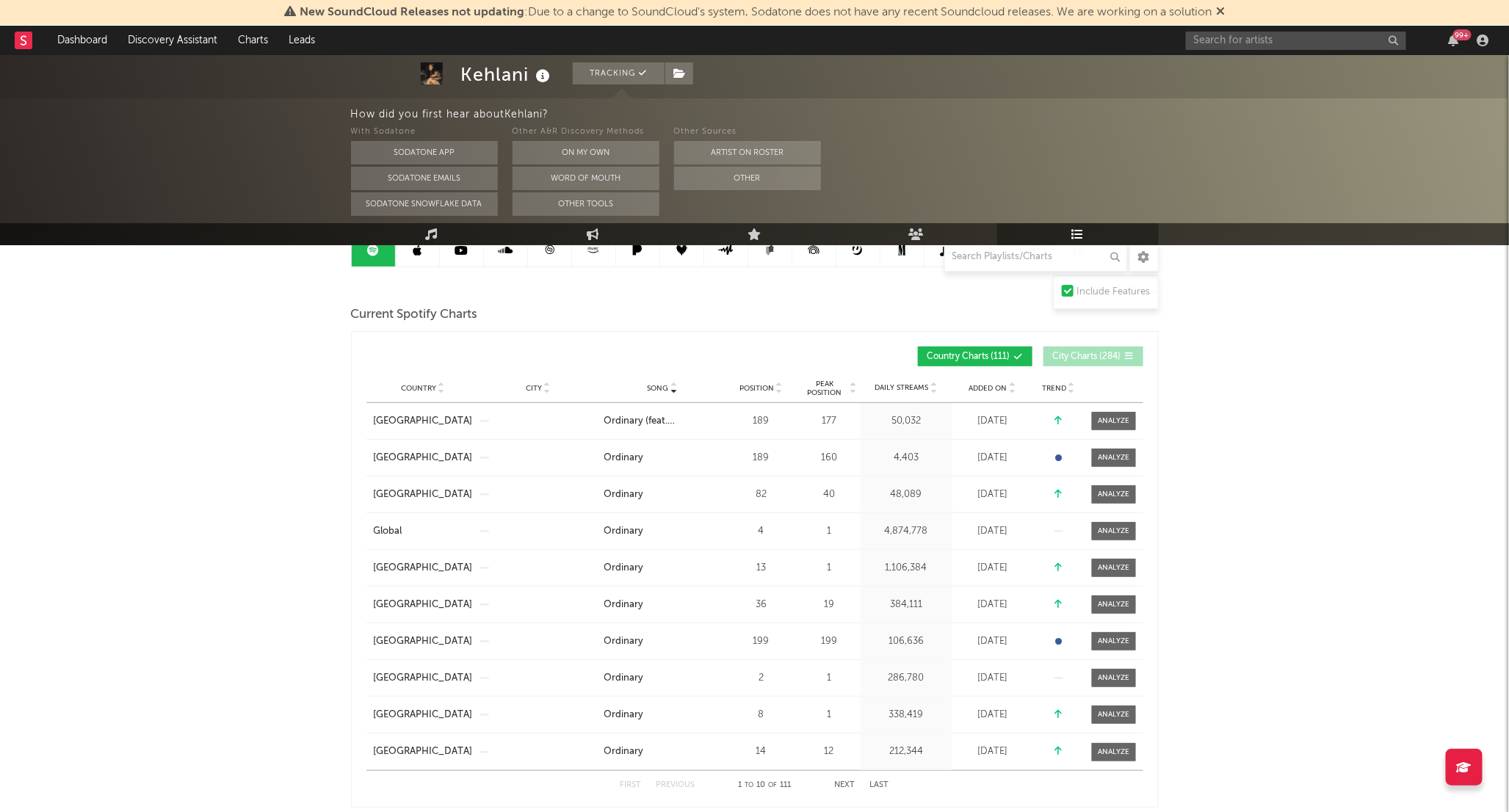
click at [846, 783] on button "Next" at bounding box center [845, 784] width 21 height 8
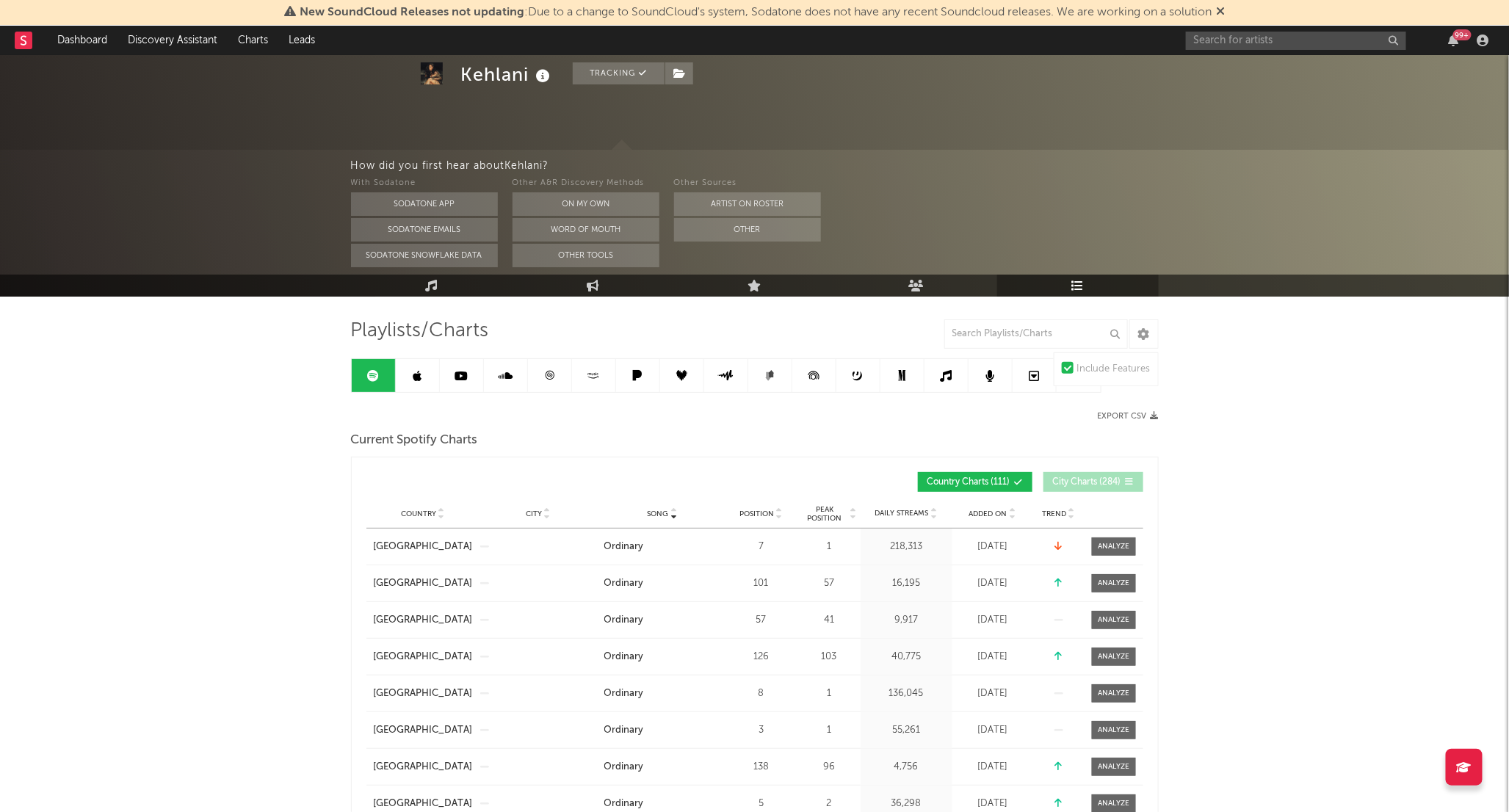
scroll to position [0, 0]
